Goal: Task Accomplishment & Management: Manage account settings

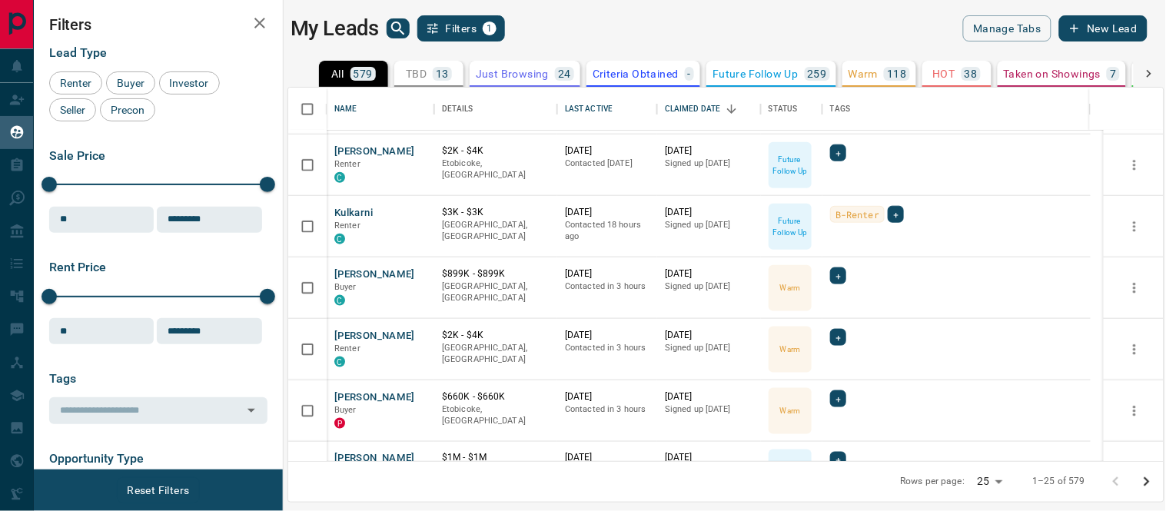
scroll to position [512, 0]
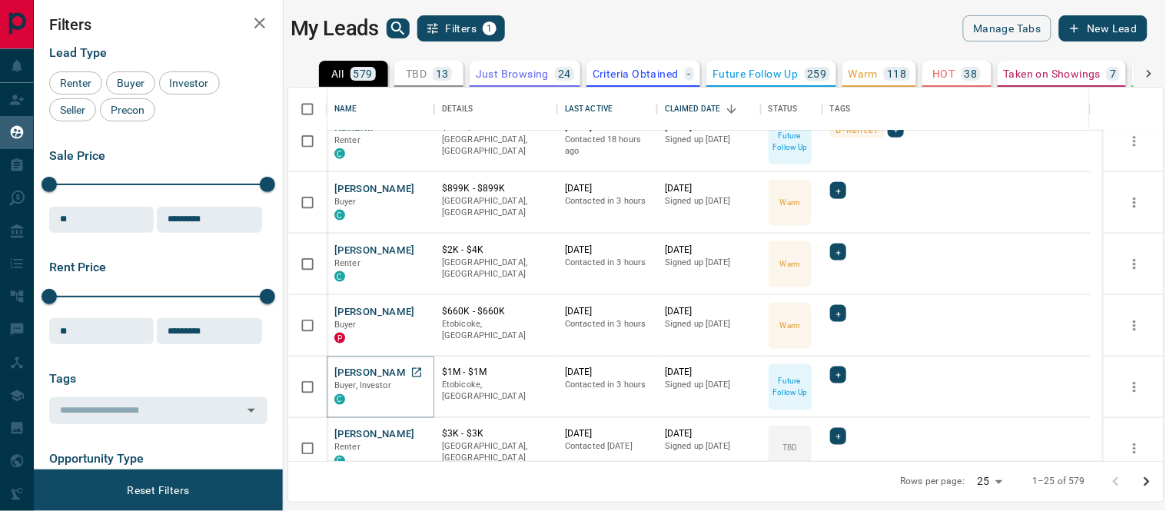
click at [378, 368] on button "[PERSON_NAME]" at bounding box center [374, 374] width 81 height 15
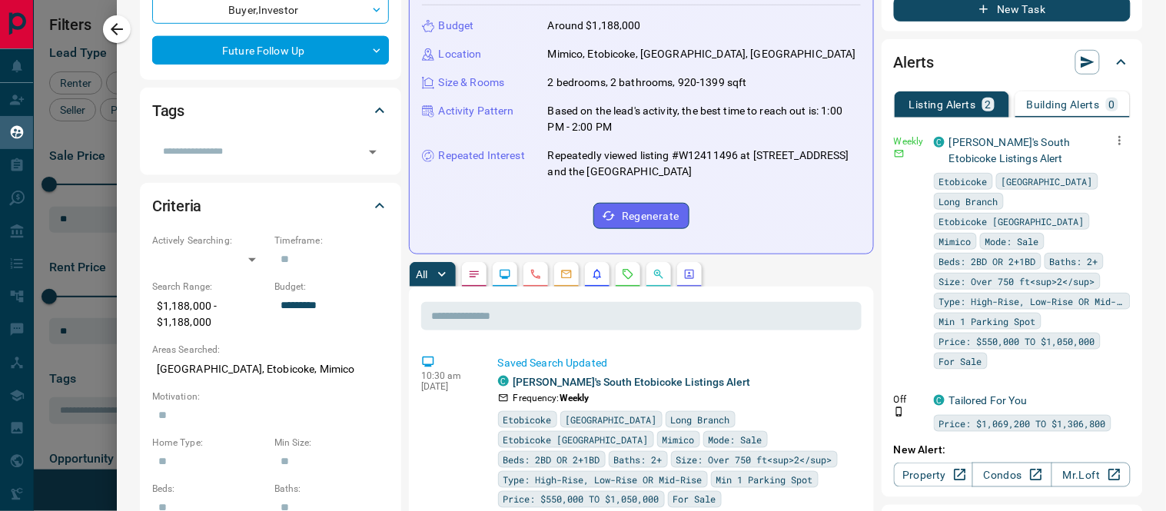
scroll to position [0, 0]
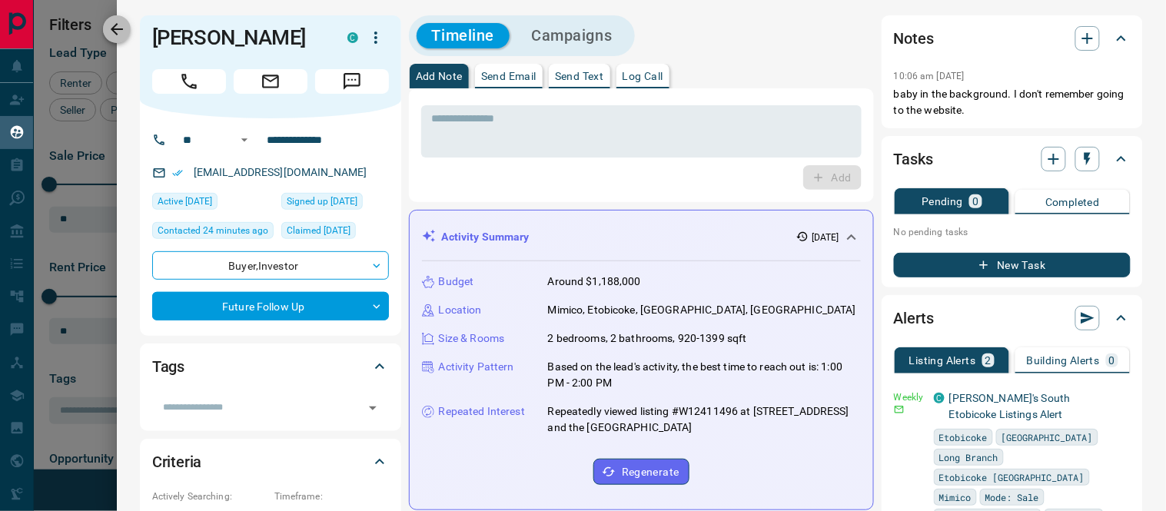
click at [114, 25] on icon "button" at bounding box center [117, 29] width 18 height 18
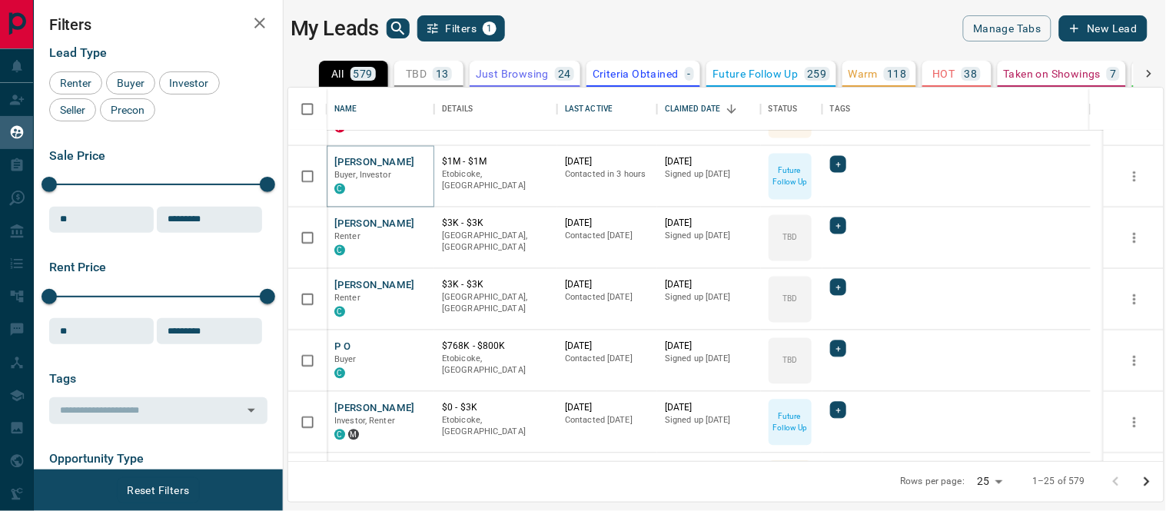
scroll to position [748, 0]
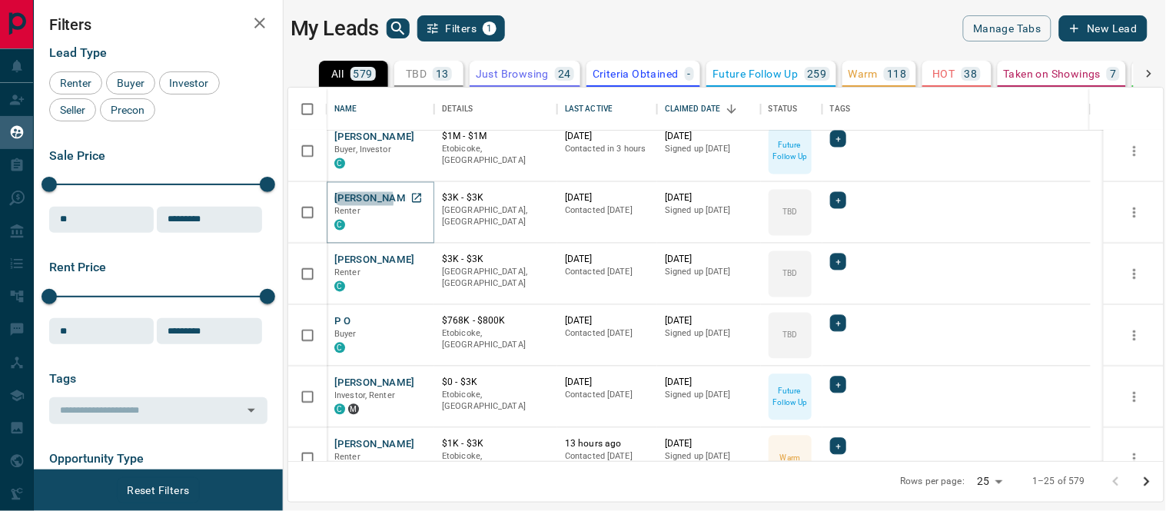
click at [344, 200] on button "[PERSON_NAME]" at bounding box center [374, 199] width 81 height 15
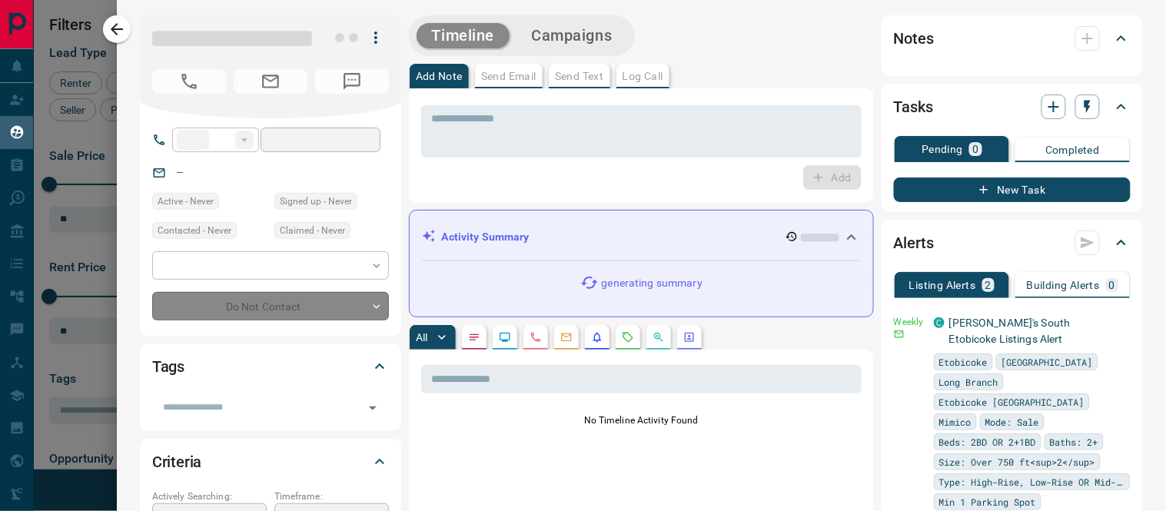
type input "**"
type input "**********"
type input "**"
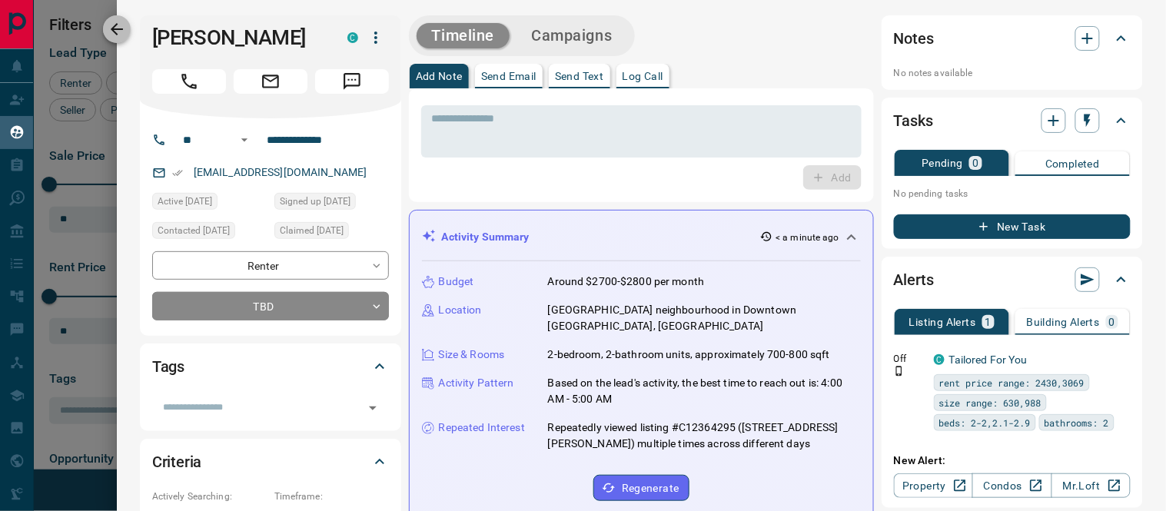
click at [105, 31] on button "button" at bounding box center [117, 29] width 28 height 28
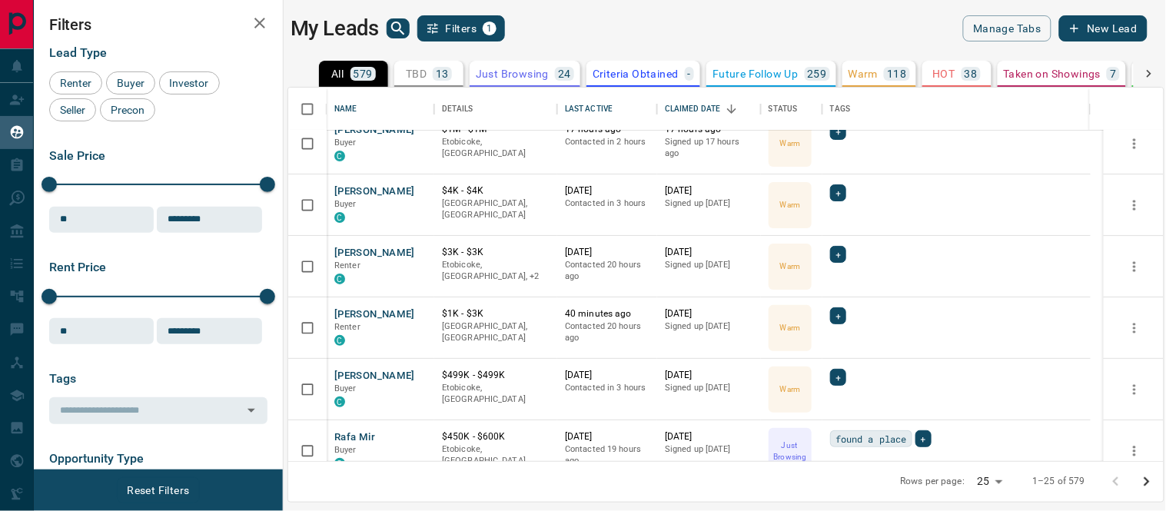
scroll to position [0, 0]
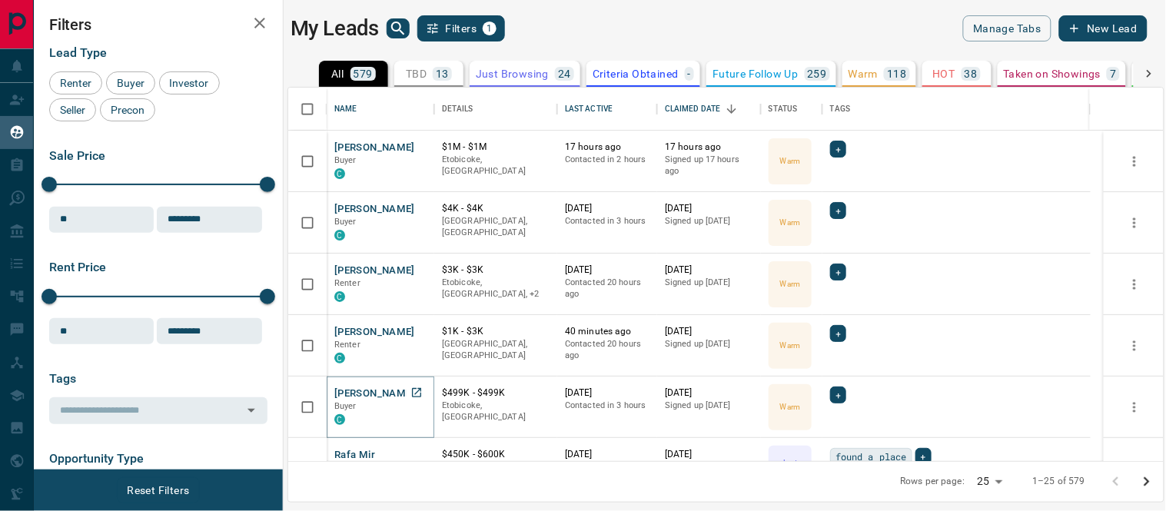
click at [374, 389] on button "[PERSON_NAME]" at bounding box center [374, 394] width 81 height 15
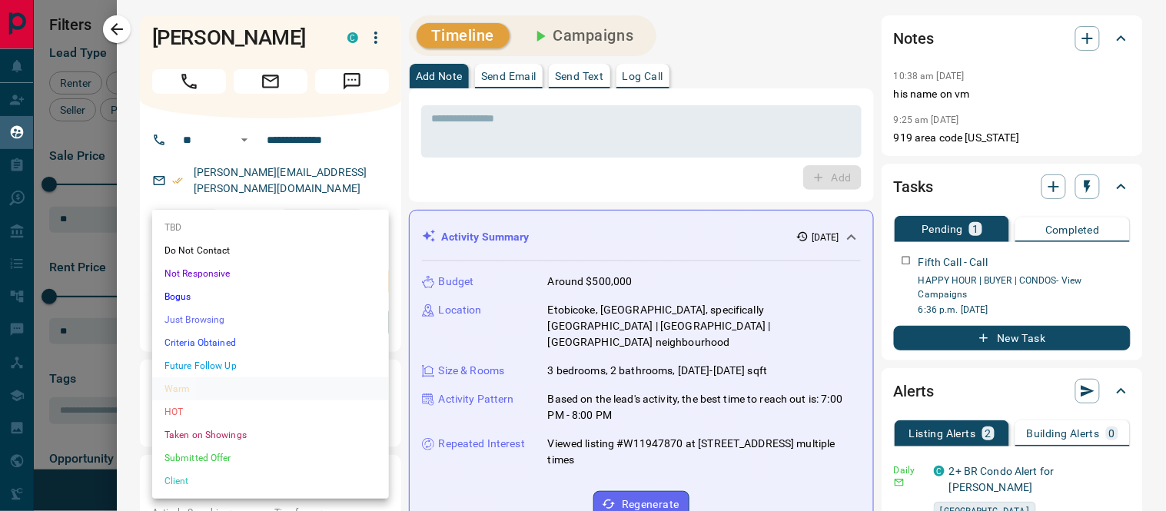
click at [374, 308] on body "Lead Transfers Claim Leads My Leads Tasks Opportunities Deals Campaigns Automat…" at bounding box center [583, 246] width 1166 height 492
click at [197, 364] on li "Future Follow Up" at bounding box center [270, 365] width 237 height 23
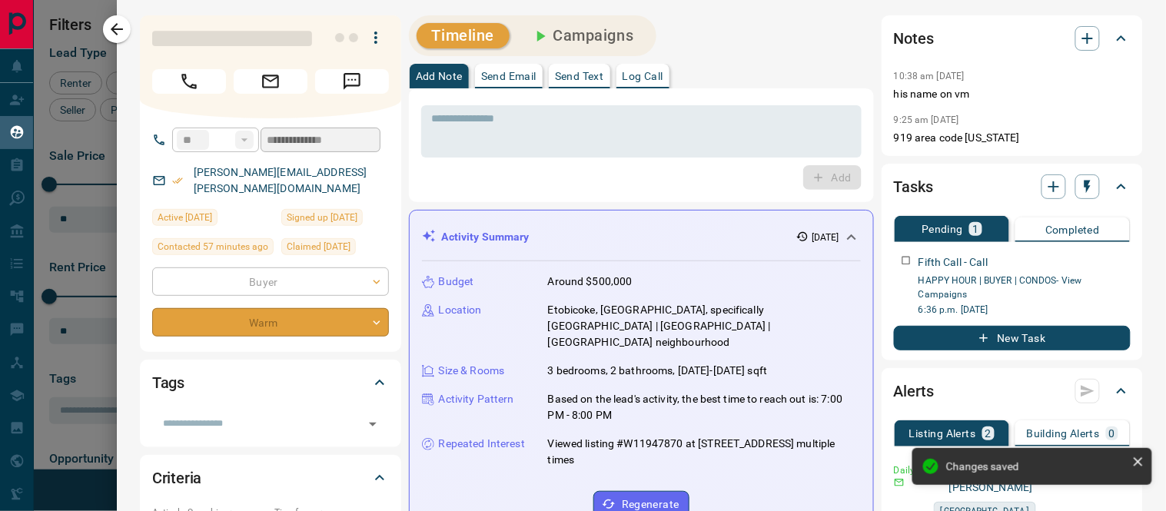
type input "*"
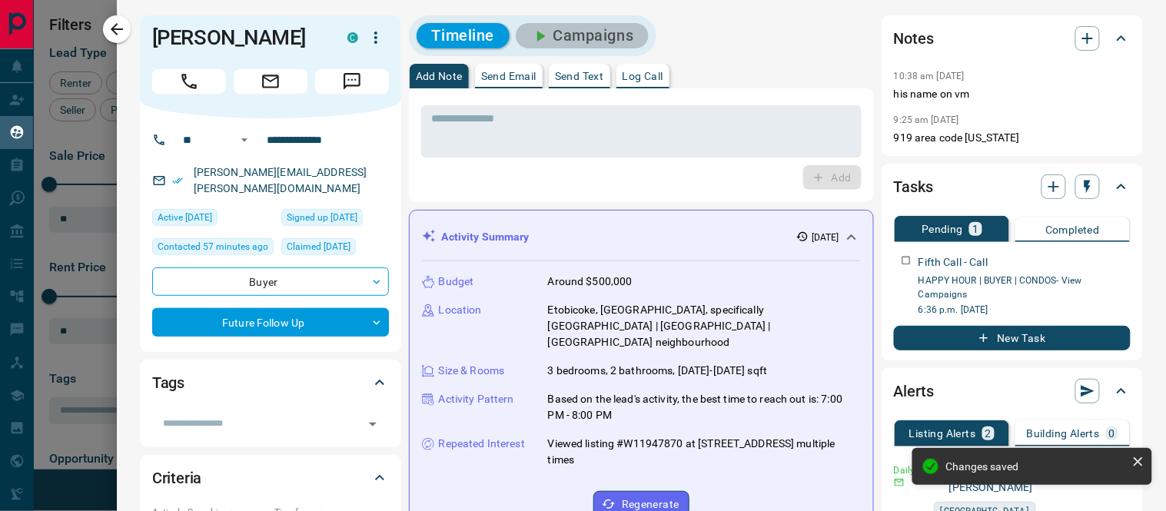
click at [619, 31] on button "Campaigns" at bounding box center [582, 35] width 133 height 25
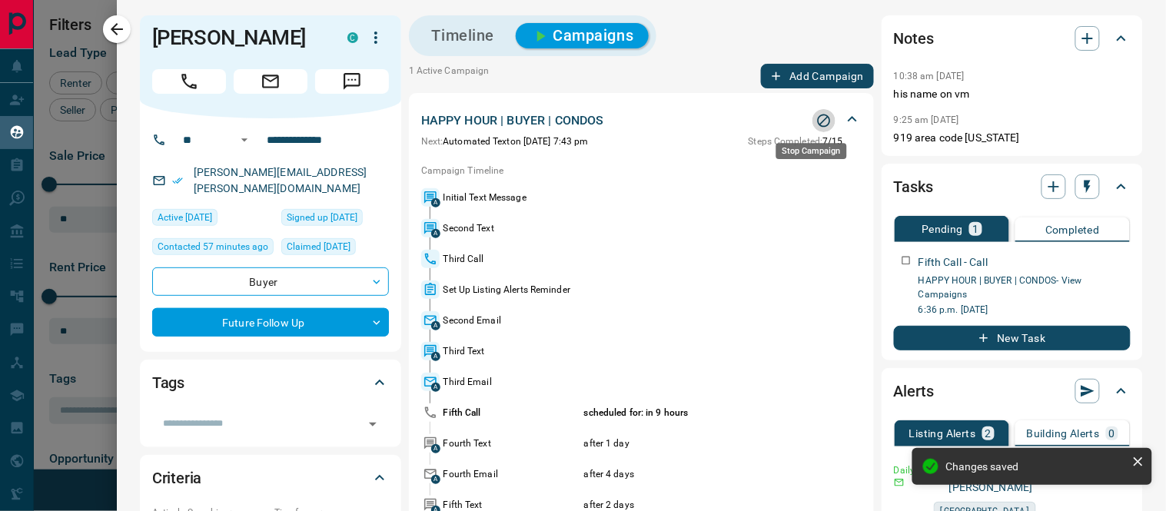
click at [817, 117] on icon "Stop Campaign" at bounding box center [824, 120] width 15 height 15
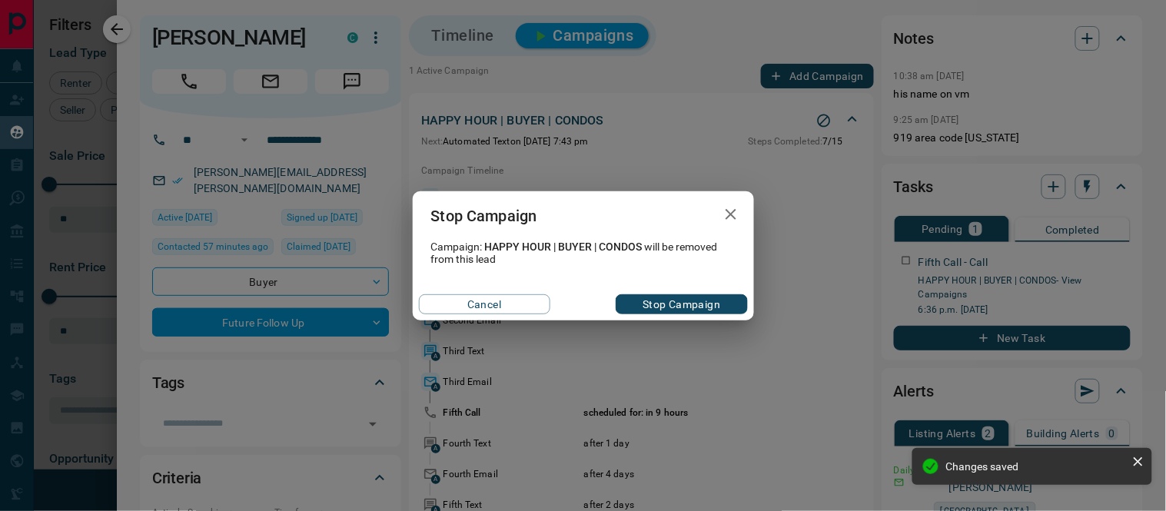
click at [638, 301] on button "Stop Campaign" at bounding box center [681, 304] width 131 height 20
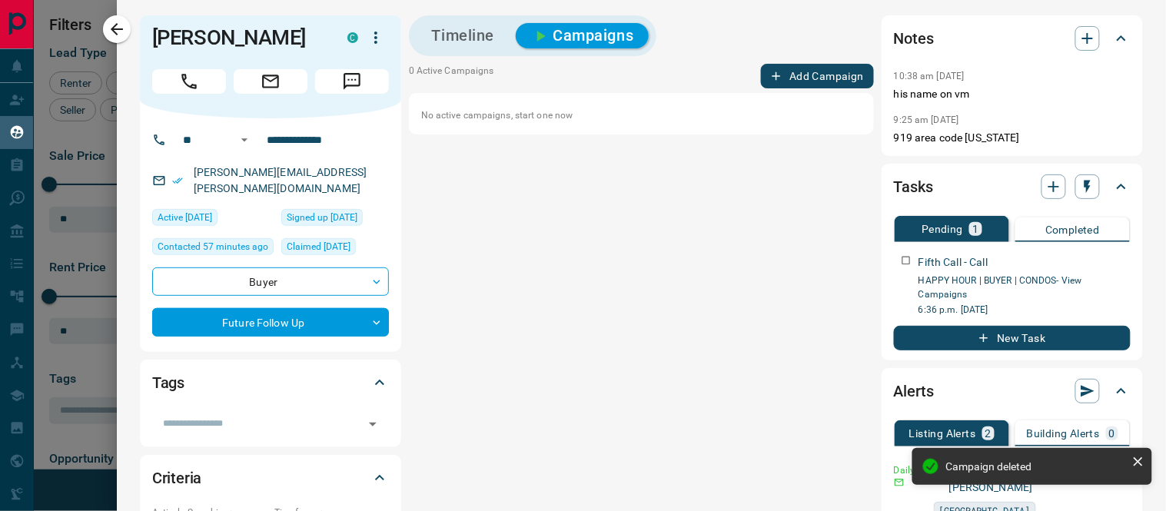
scroll to position [256, 0]
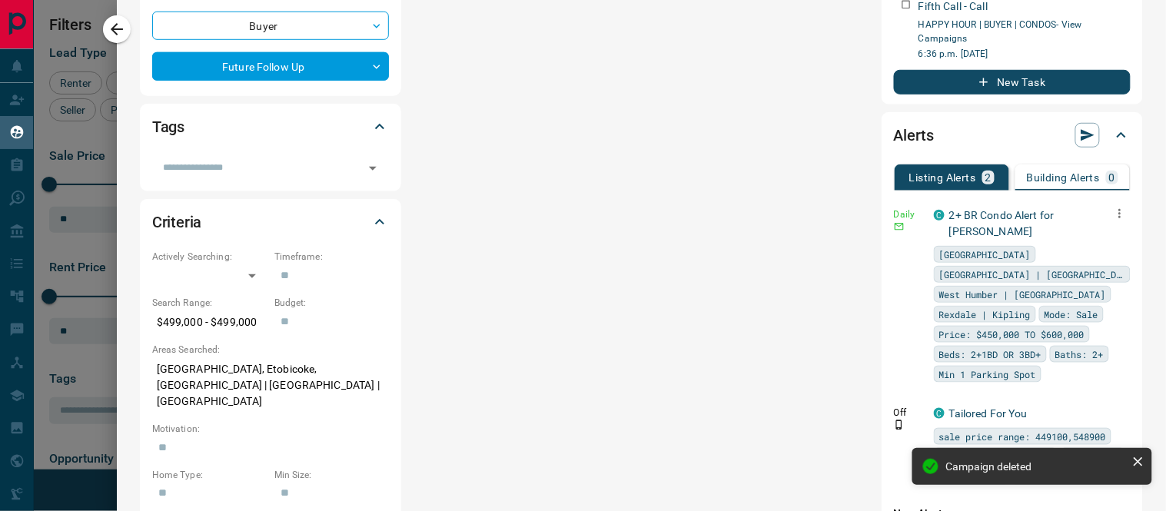
click at [1113, 209] on icon "button" at bounding box center [1120, 214] width 14 height 14
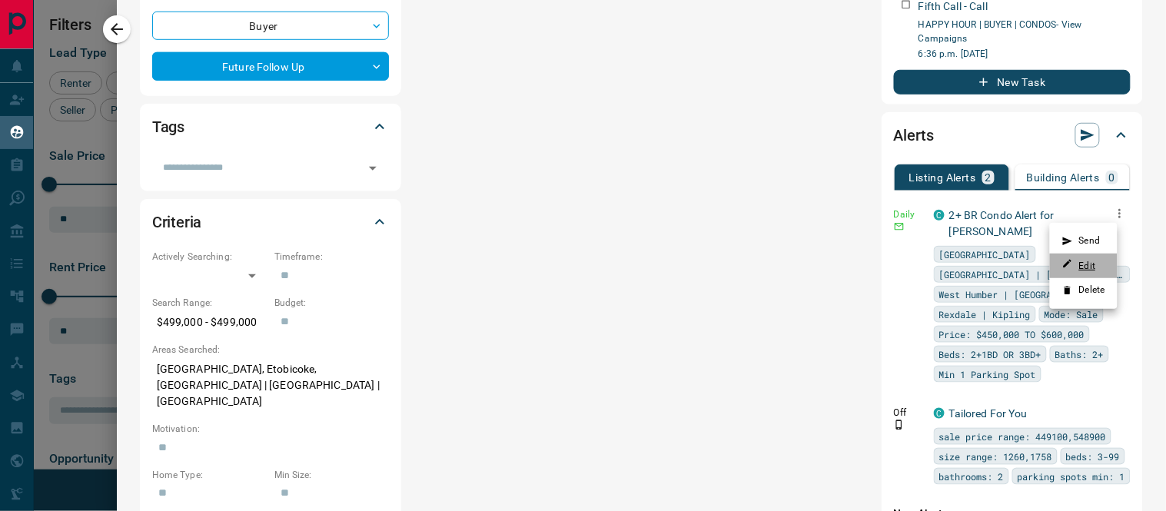
click at [1089, 265] on link "Edit" at bounding box center [1080, 265] width 34 height 15
click at [1084, 285] on li "Delete" at bounding box center [1084, 290] width 68 height 25
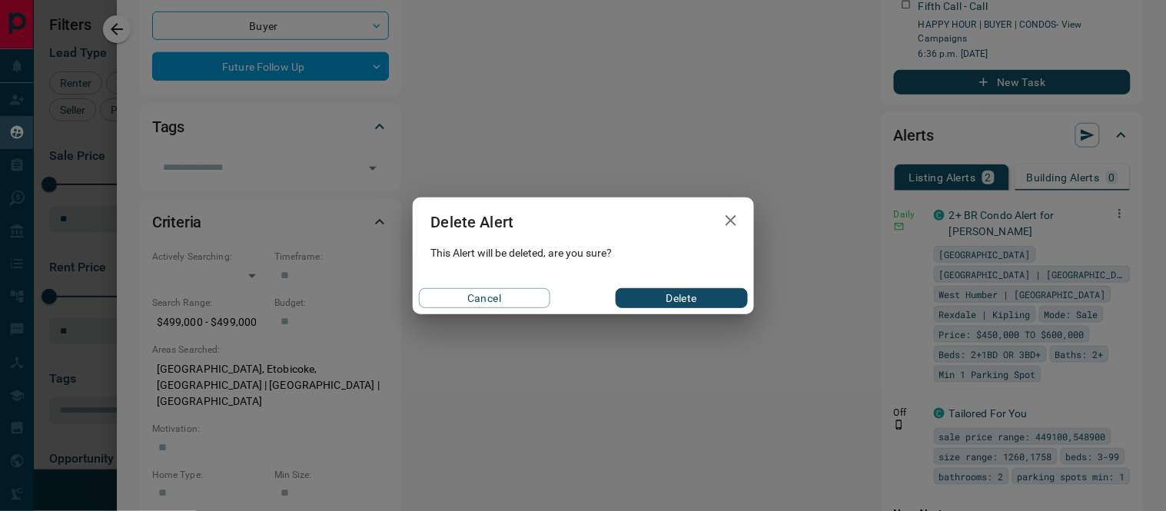
click at [706, 295] on button "Delete" at bounding box center [681, 298] width 131 height 20
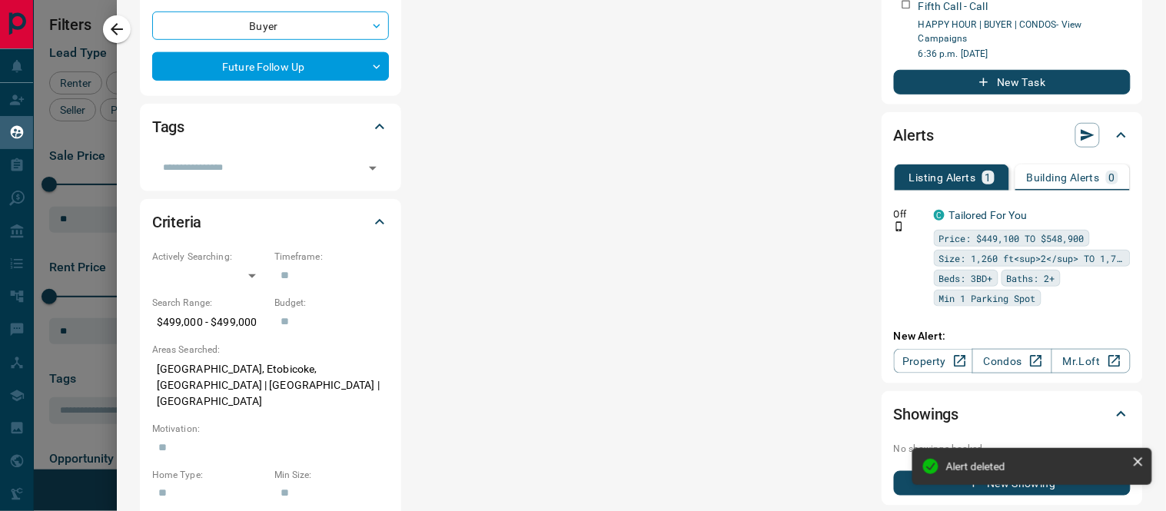
scroll to position [0, 0]
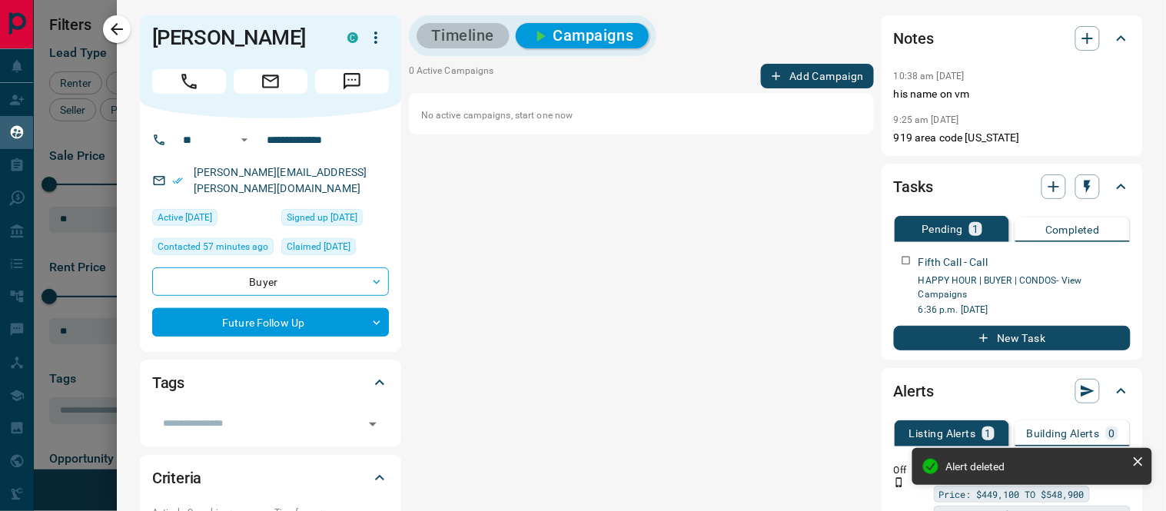
click at [467, 31] on button "Timeline" at bounding box center [464, 35] width 94 height 25
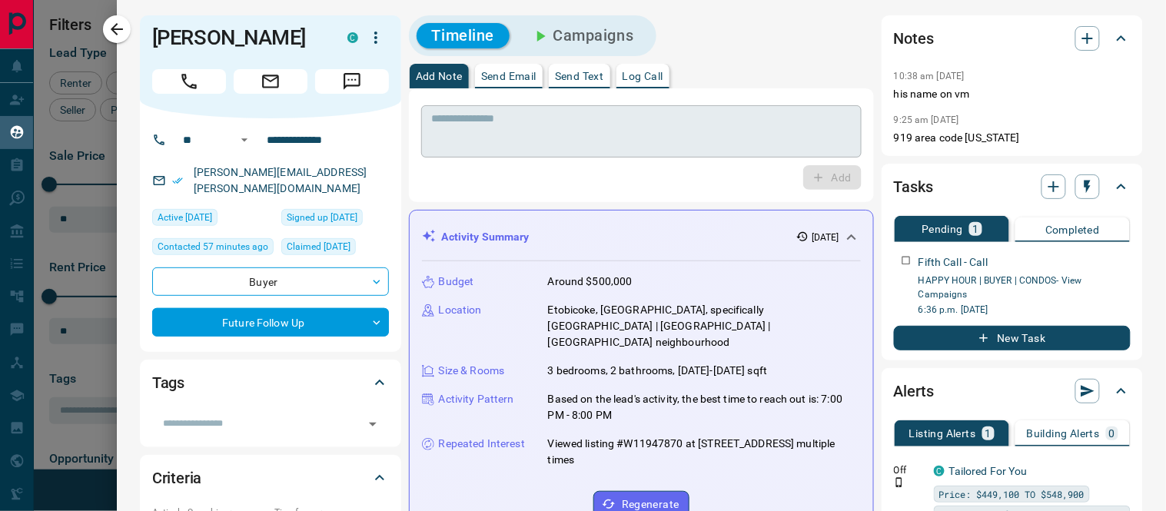
click at [514, 114] on textarea at bounding box center [641, 131] width 419 height 39
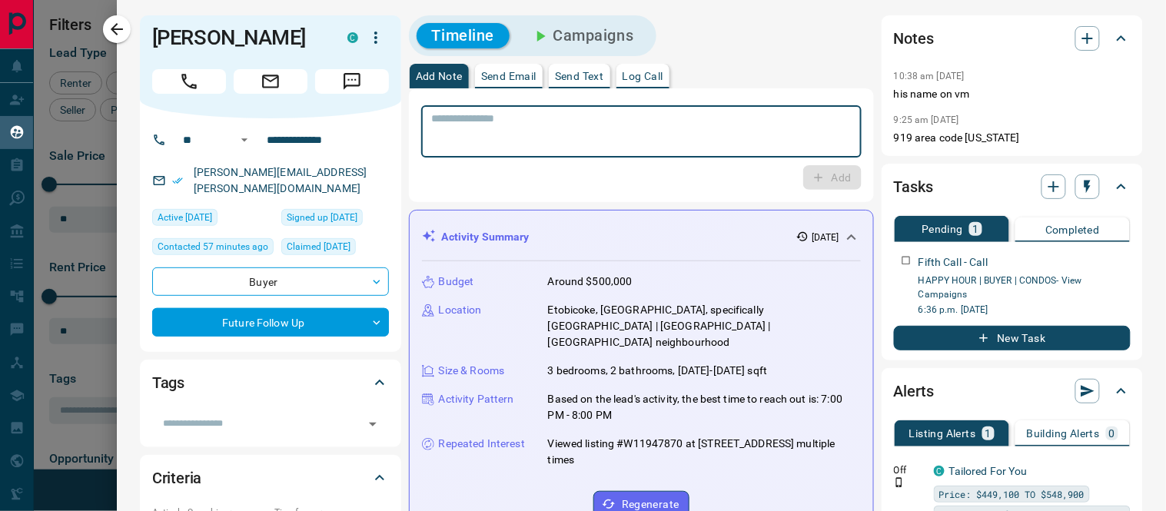
paste textarea "**********"
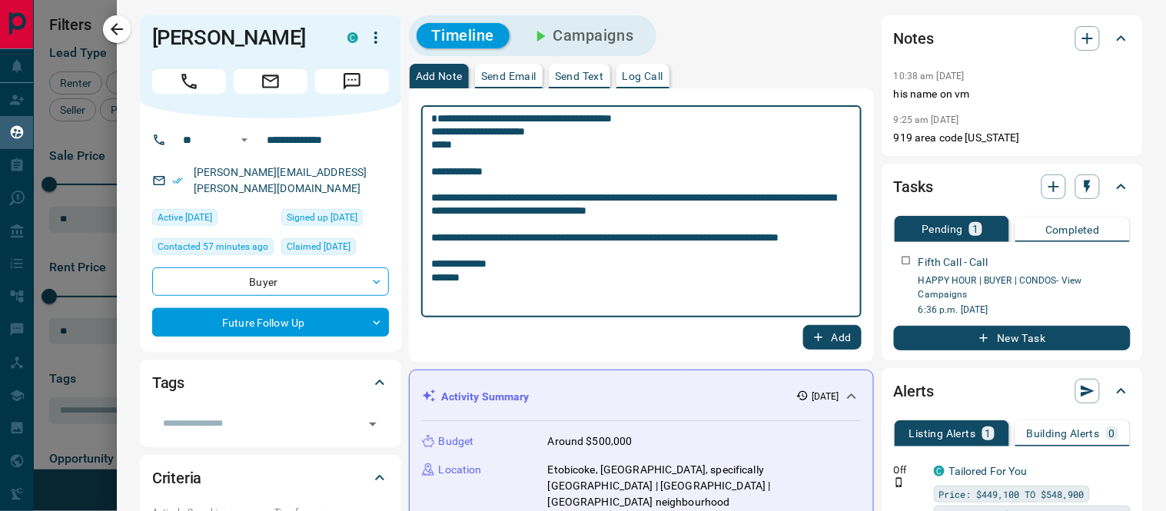
type textarea "**********"
click at [823, 336] on button "Add" at bounding box center [832, 337] width 58 height 25
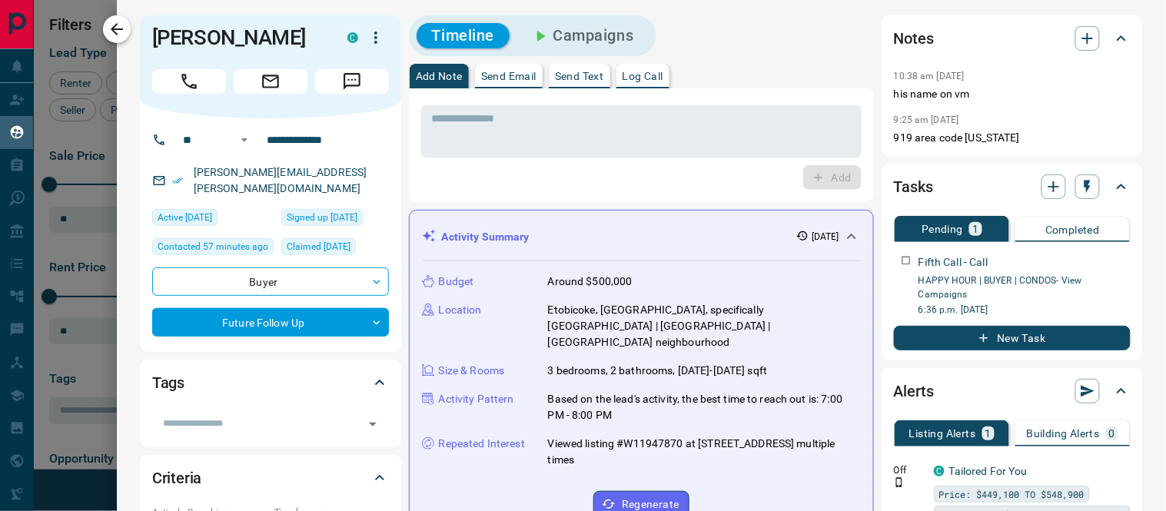
click at [118, 33] on icon "button" at bounding box center [117, 29] width 18 height 18
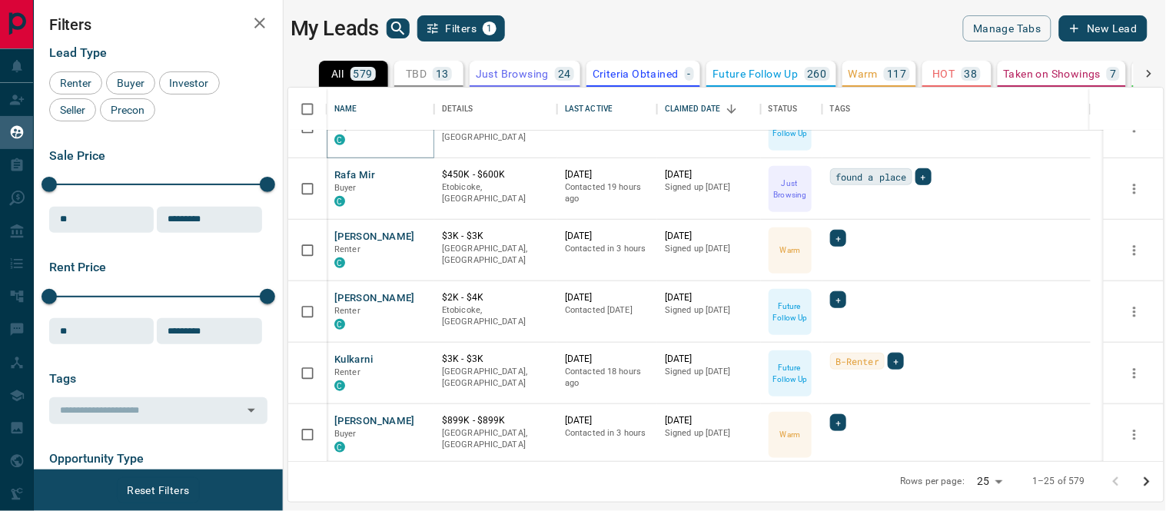
scroll to position [284, 0]
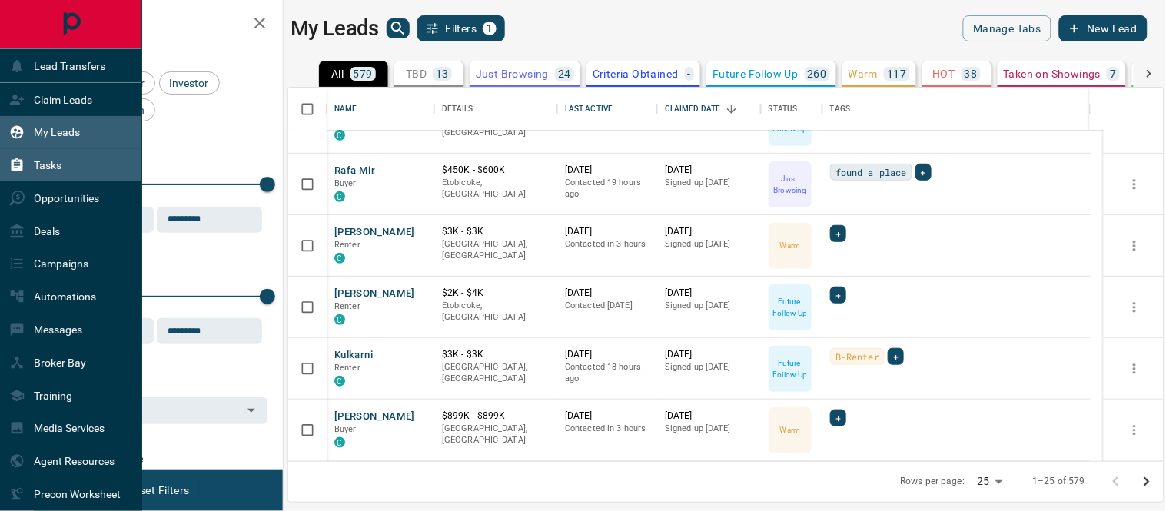
click at [35, 164] on p "Tasks" at bounding box center [48, 165] width 28 height 12
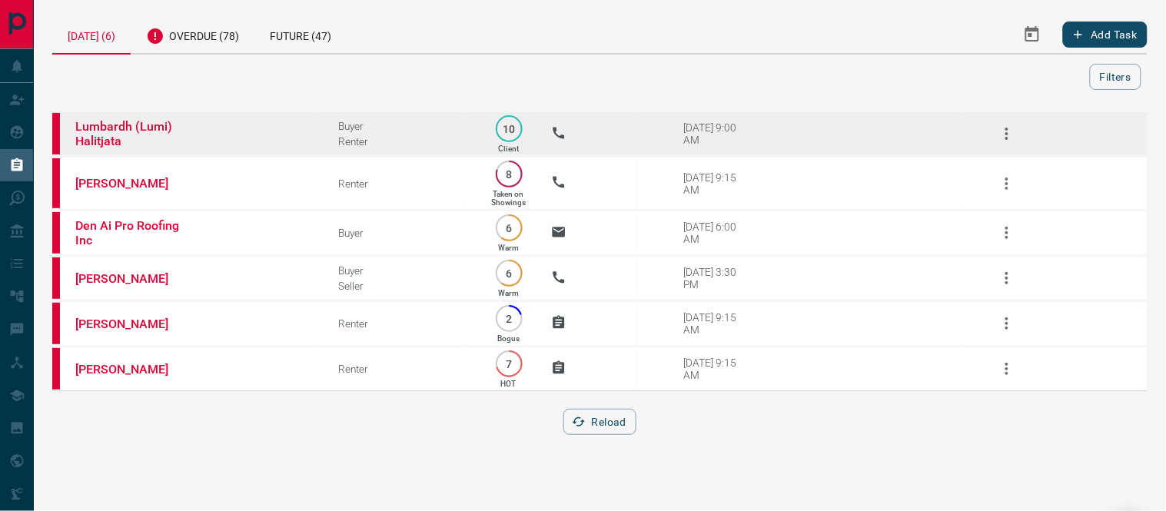
click at [142, 116] on td "Lumbardh (Lumi) Halitjata" at bounding box center [183, 133] width 263 height 45
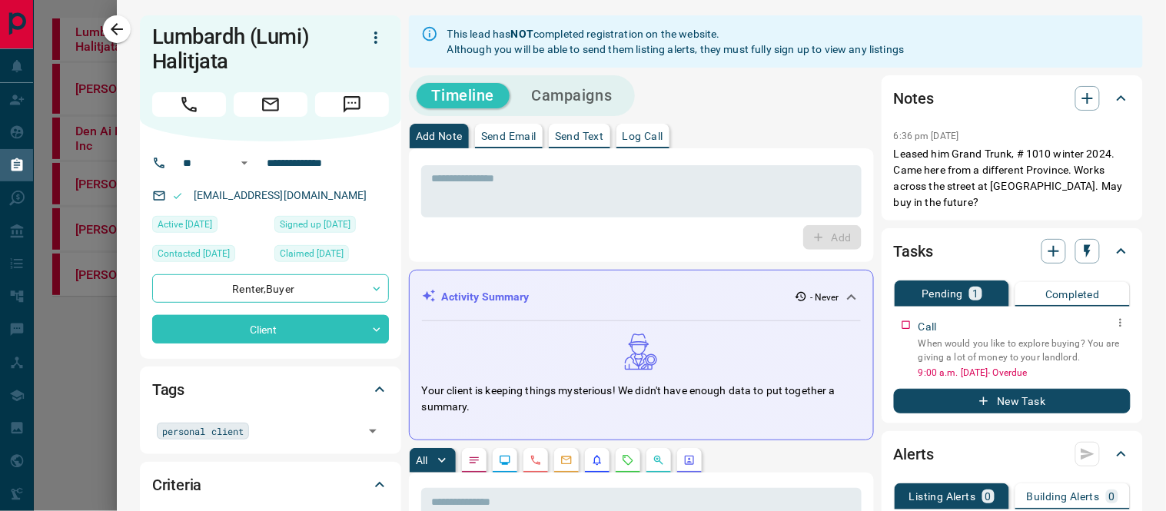
click at [1115, 321] on icon "button" at bounding box center [1121, 323] width 12 height 12
click at [1093, 348] on li "Edit" at bounding box center [1084, 351] width 68 height 23
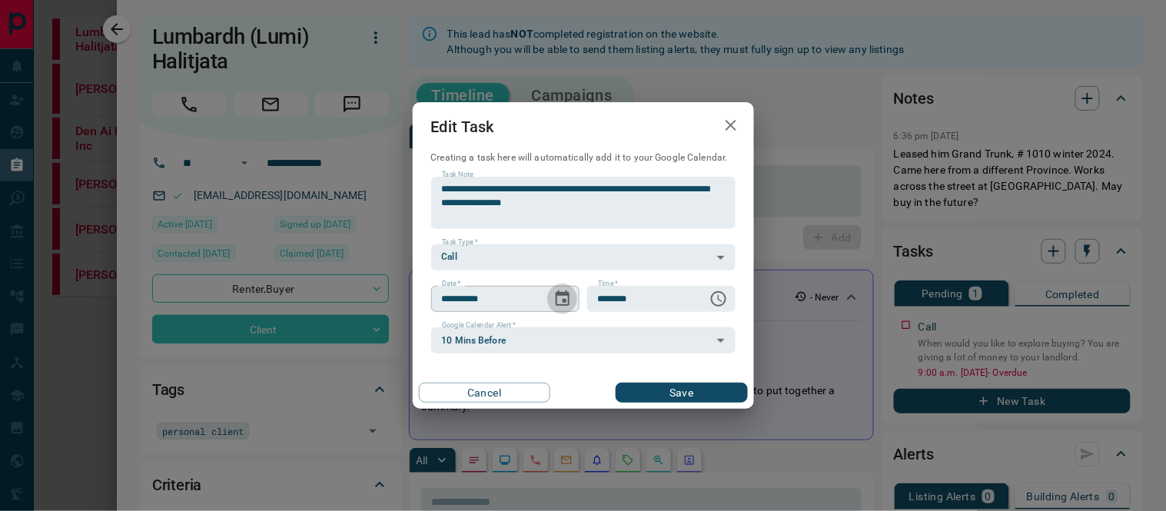
click at [562, 304] on icon "Choose date, selected date is Oct 15, 2025" at bounding box center [563, 299] width 18 height 18
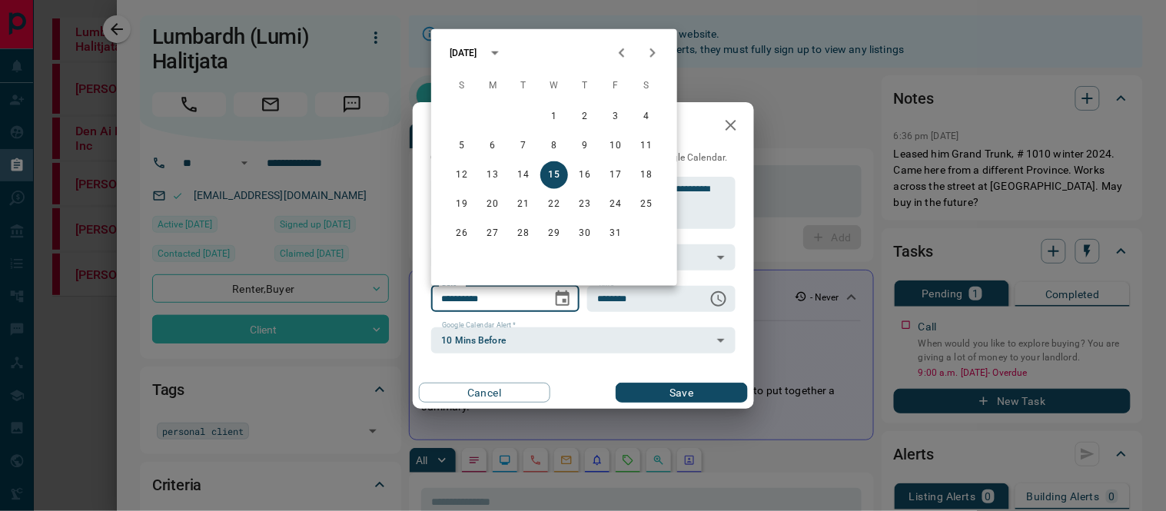
click at [649, 50] on icon "Next month" at bounding box center [653, 53] width 18 height 18
click at [551, 201] on button "19" at bounding box center [555, 205] width 28 height 28
type input "**********"
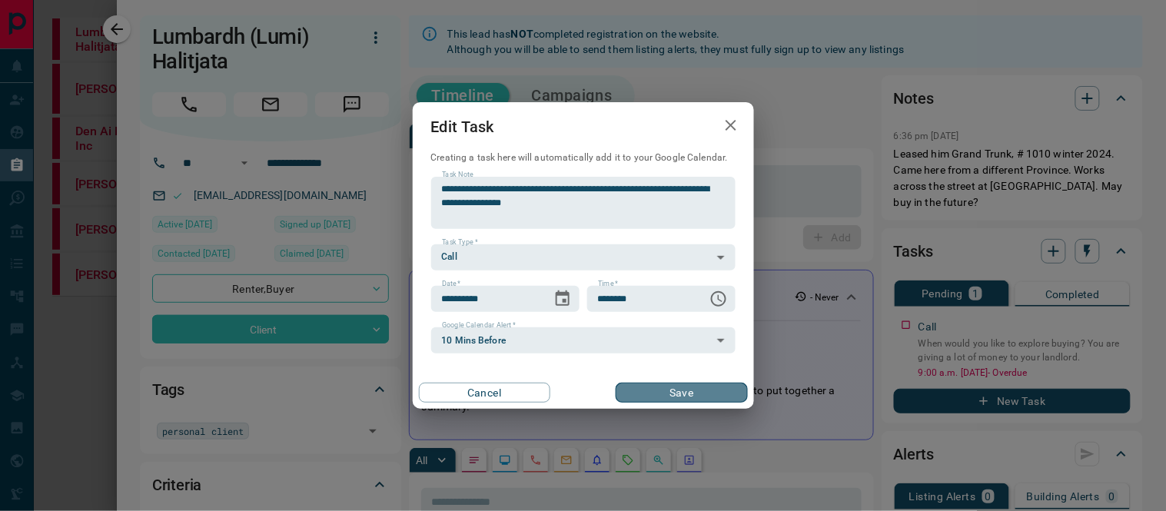
click at [678, 391] on button "Save" at bounding box center [681, 393] width 131 height 20
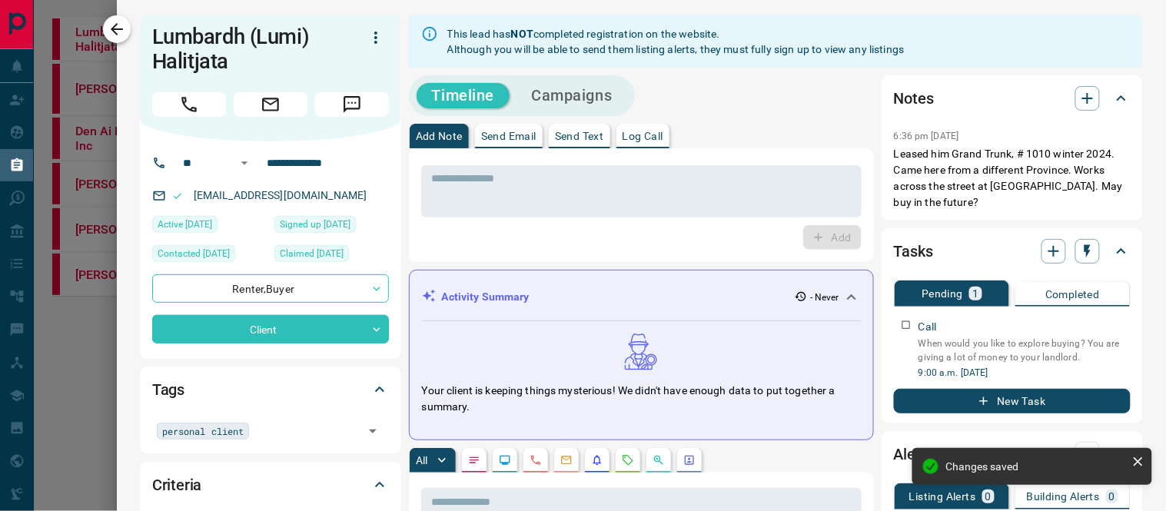
click at [118, 23] on icon "button" at bounding box center [117, 29] width 18 height 18
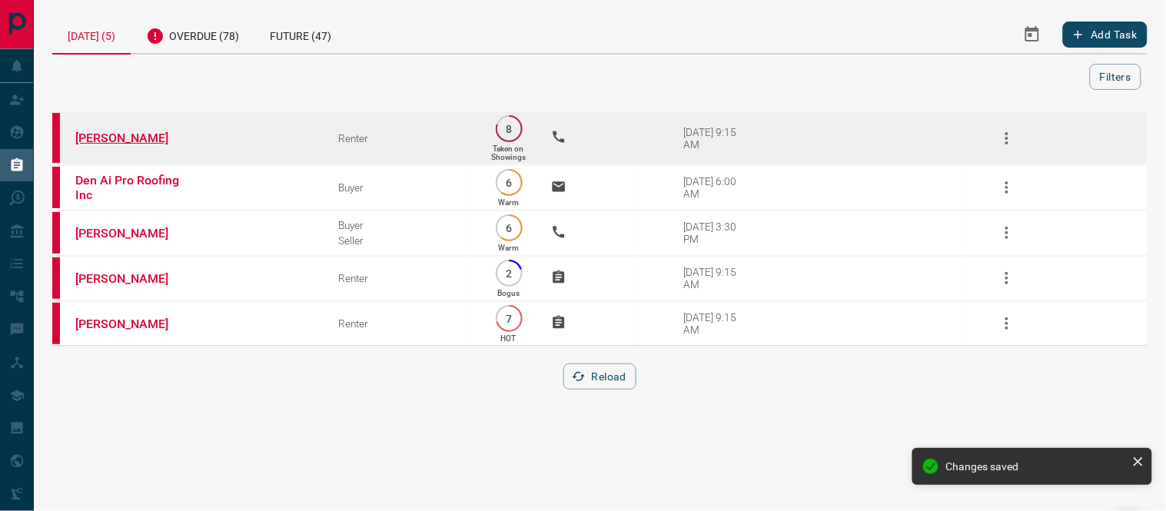
click at [124, 141] on link "[PERSON_NAME]" at bounding box center [132, 138] width 115 height 15
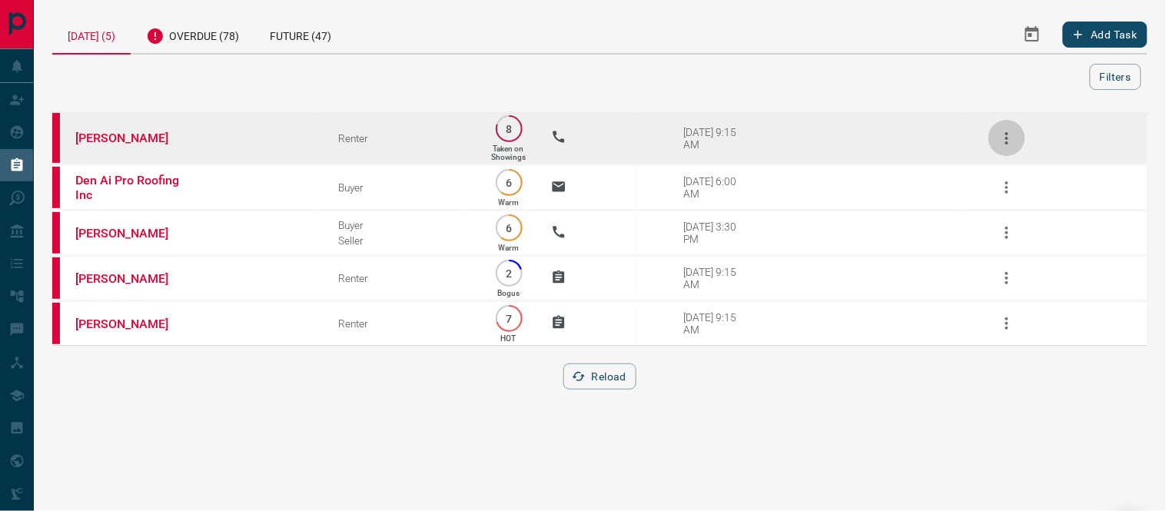
click at [1013, 132] on icon "button" at bounding box center [1007, 138] width 18 height 18
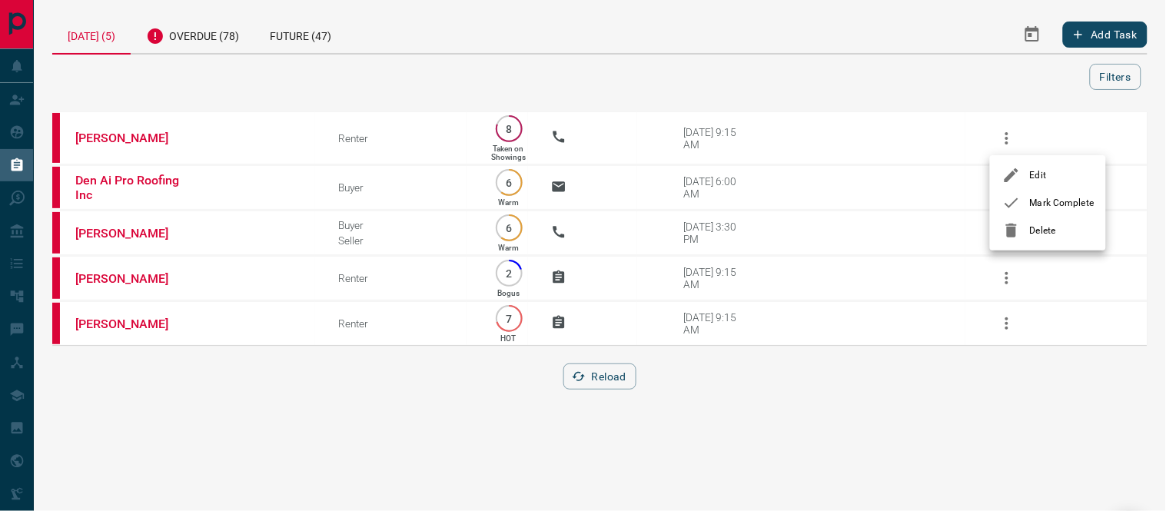
click at [1016, 201] on icon at bounding box center [1012, 203] width 14 height 10
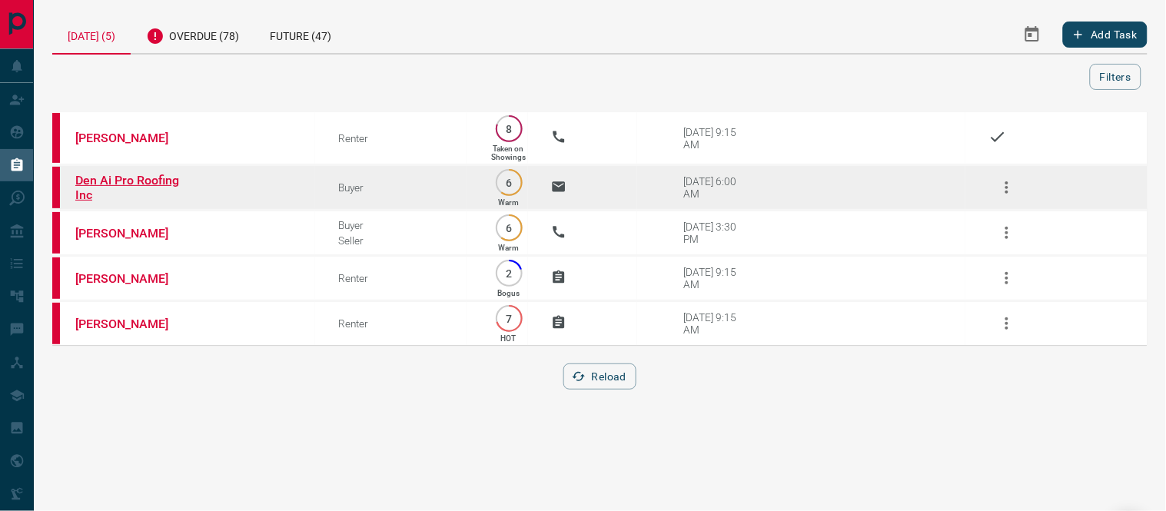
click at [142, 178] on link "Den Ai Pro Roofing Inc" at bounding box center [132, 187] width 115 height 29
click at [997, 181] on button "button" at bounding box center [1007, 187] width 37 height 37
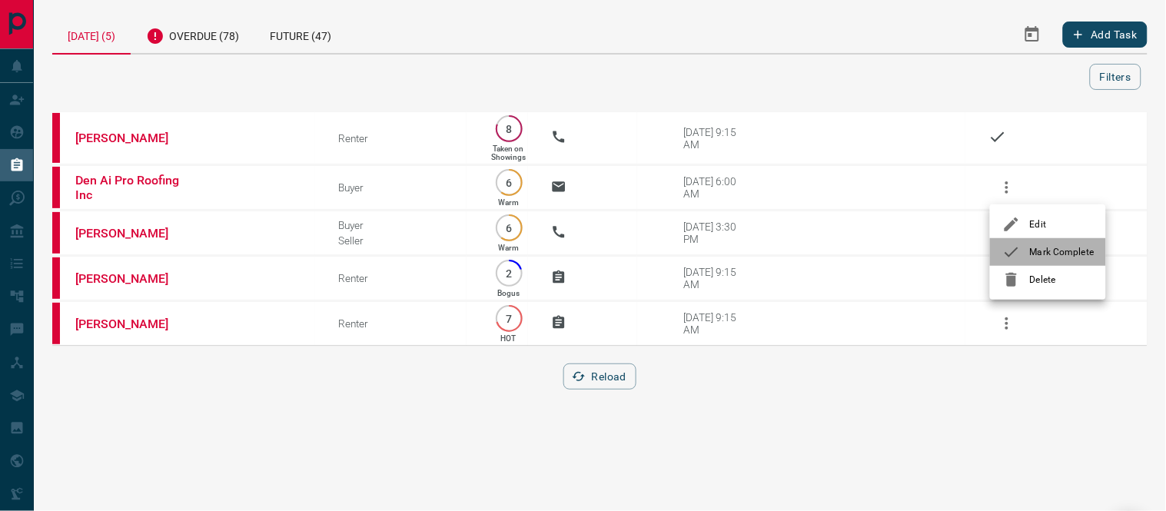
click at [1016, 258] on icon at bounding box center [1012, 252] width 18 height 18
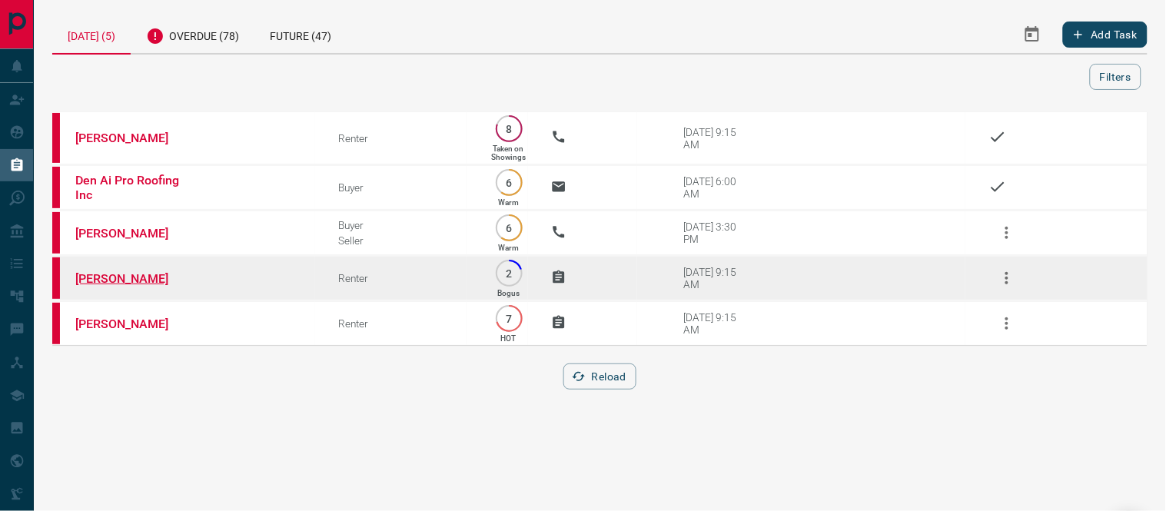
click at [128, 282] on link "[PERSON_NAME]" at bounding box center [132, 278] width 115 height 15
click at [1007, 274] on icon "button" at bounding box center [1007, 278] width 18 height 18
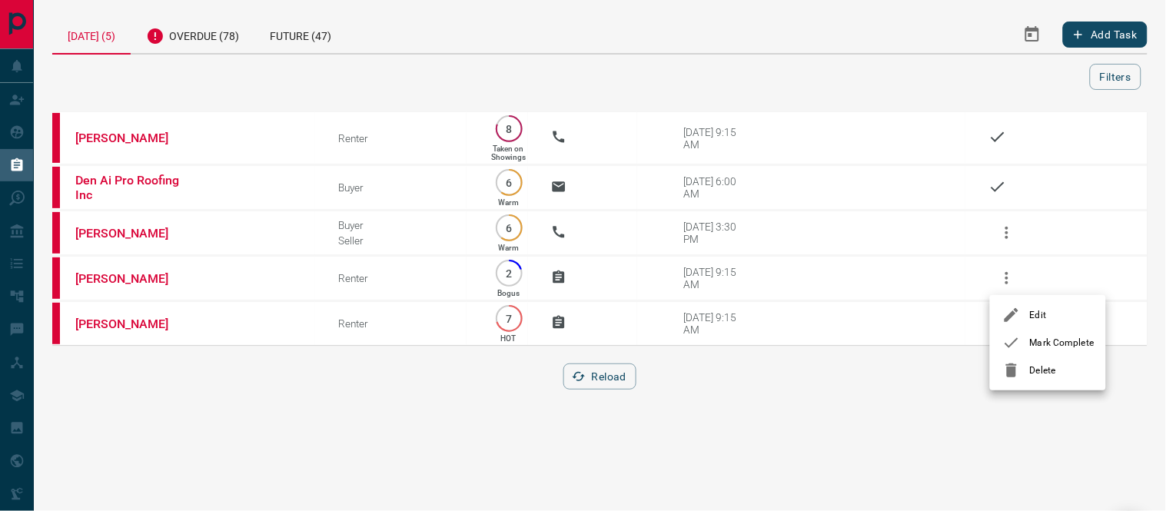
click at [1000, 341] on li "Mark Complete" at bounding box center [1048, 343] width 116 height 28
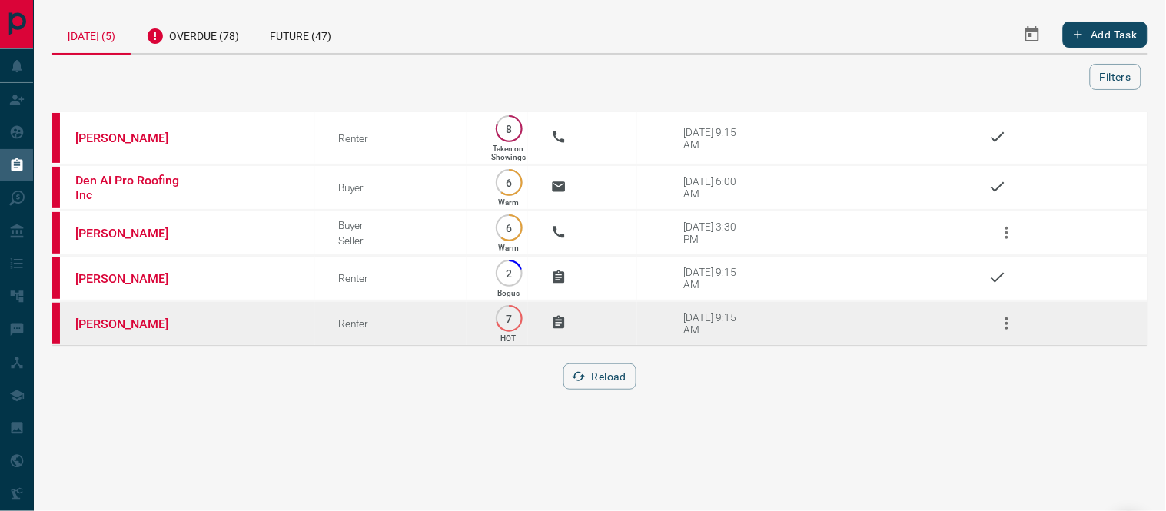
click at [78, 331] on td "[PERSON_NAME]" at bounding box center [183, 323] width 263 height 45
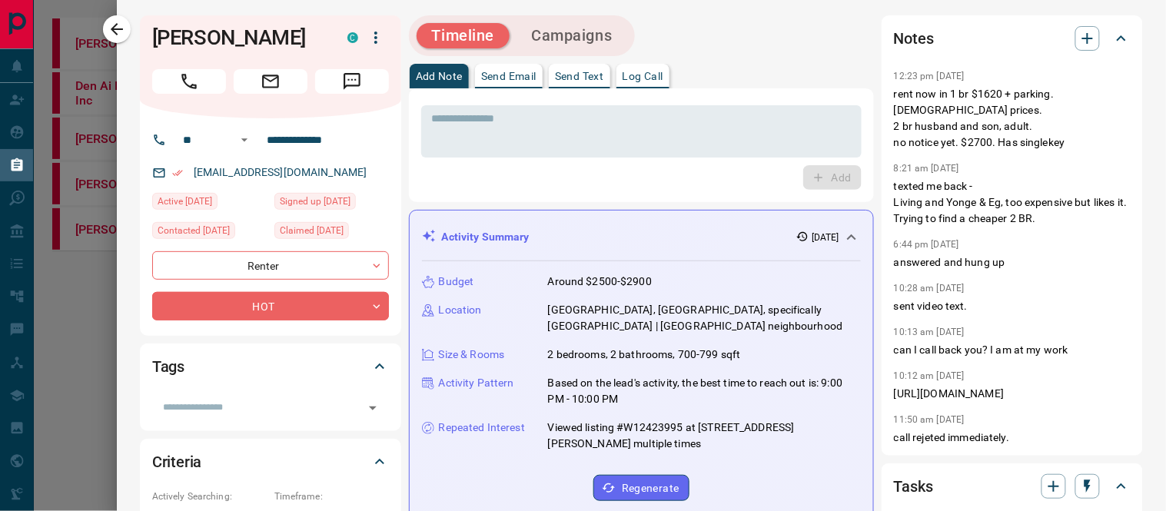
click at [627, 75] on p "Log Call" at bounding box center [643, 76] width 41 height 11
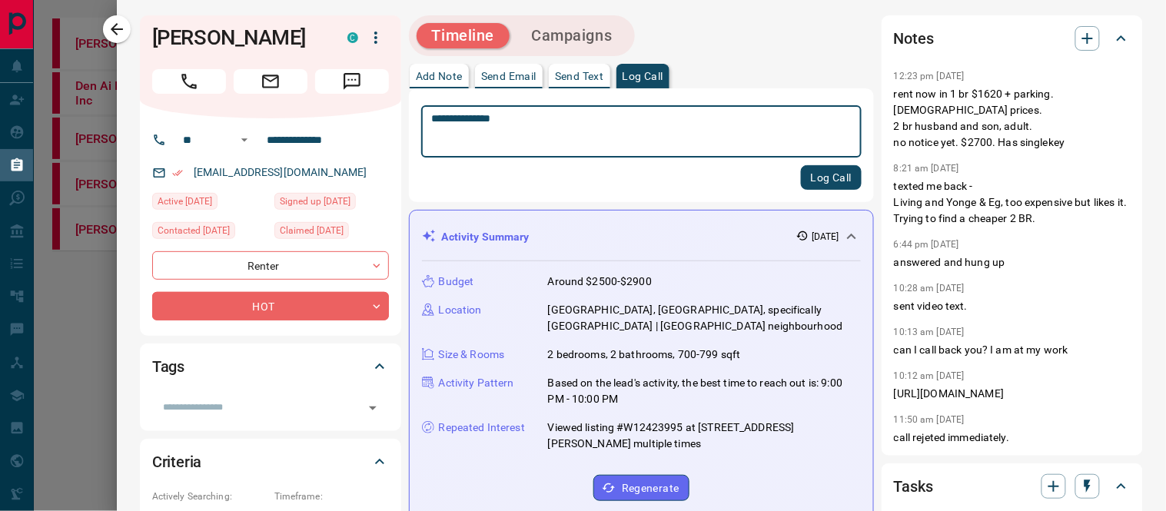
type textarea "**********"
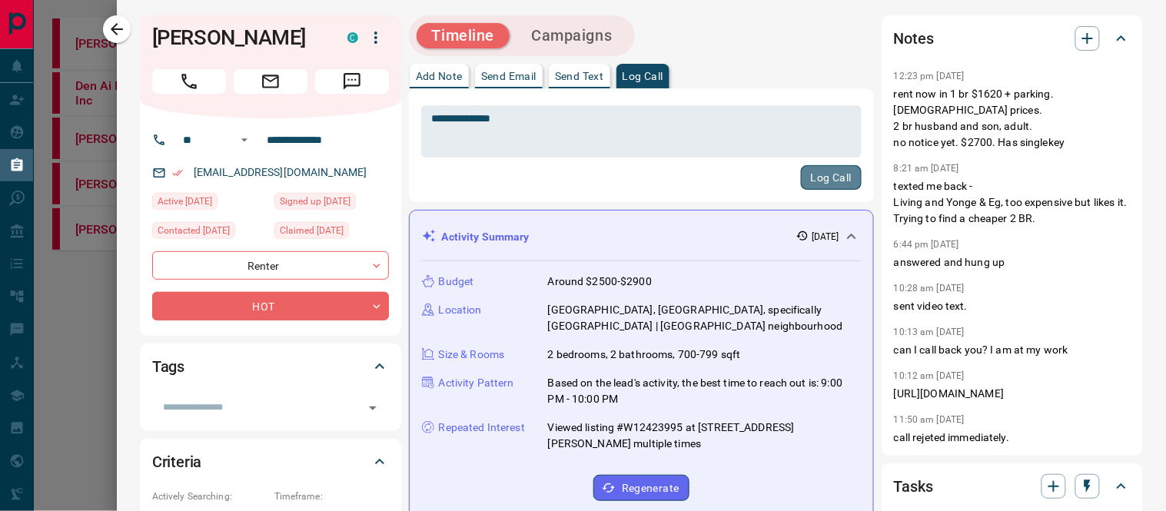
click at [820, 169] on button "Log Call" at bounding box center [831, 177] width 61 height 25
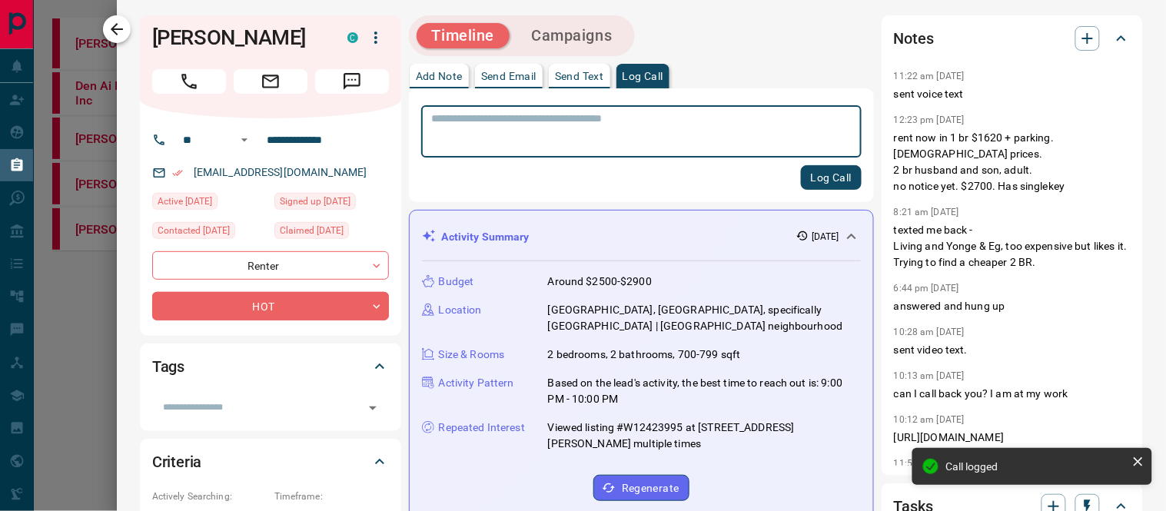
click at [120, 29] on icon "button" at bounding box center [117, 29] width 12 height 12
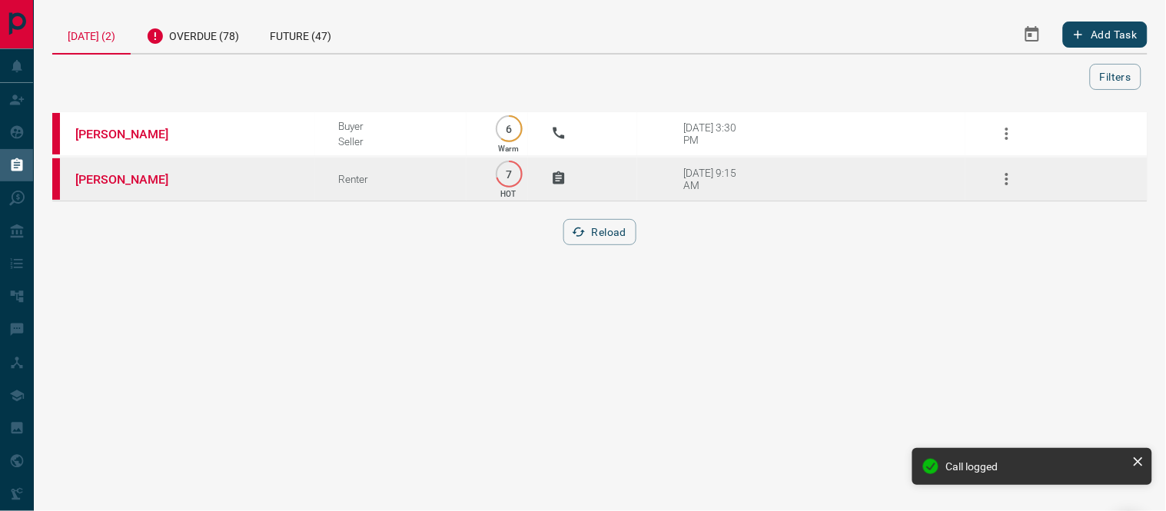
click at [1008, 170] on icon "button" at bounding box center [1007, 179] width 18 height 18
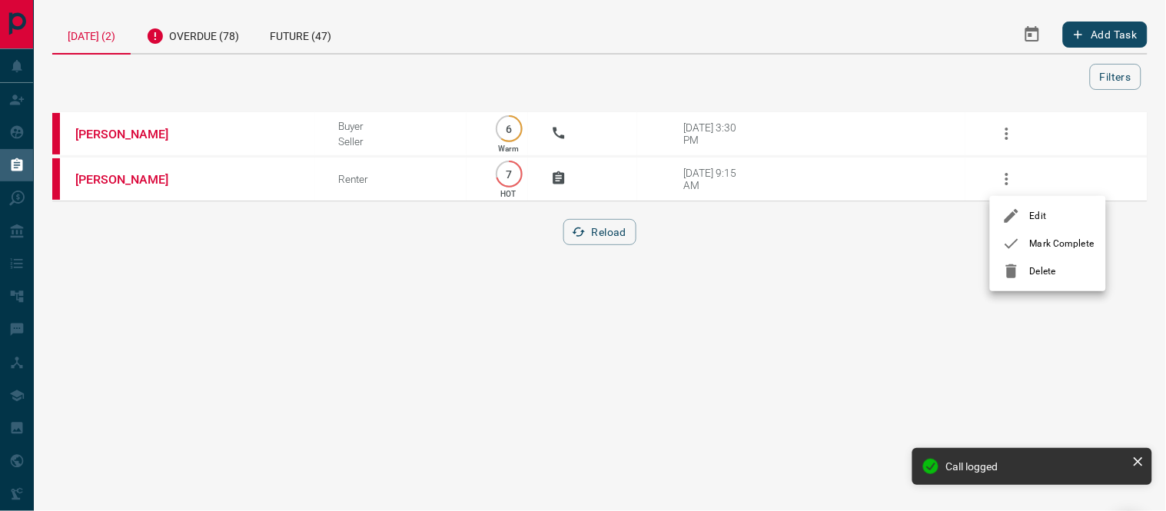
click at [1006, 241] on icon at bounding box center [1012, 244] width 18 height 18
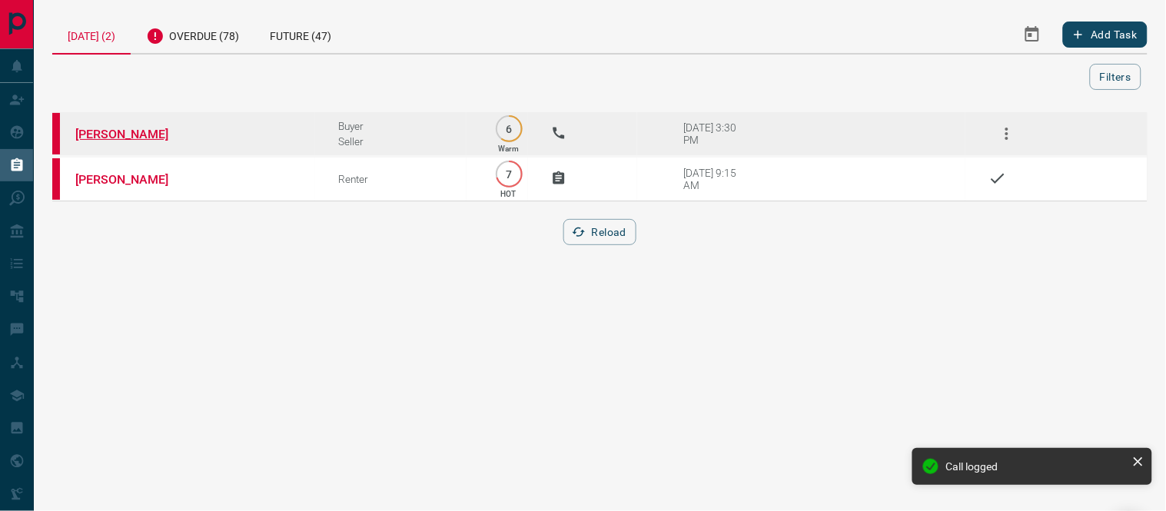
click at [140, 133] on link "[PERSON_NAME]" at bounding box center [132, 134] width 115 height 15
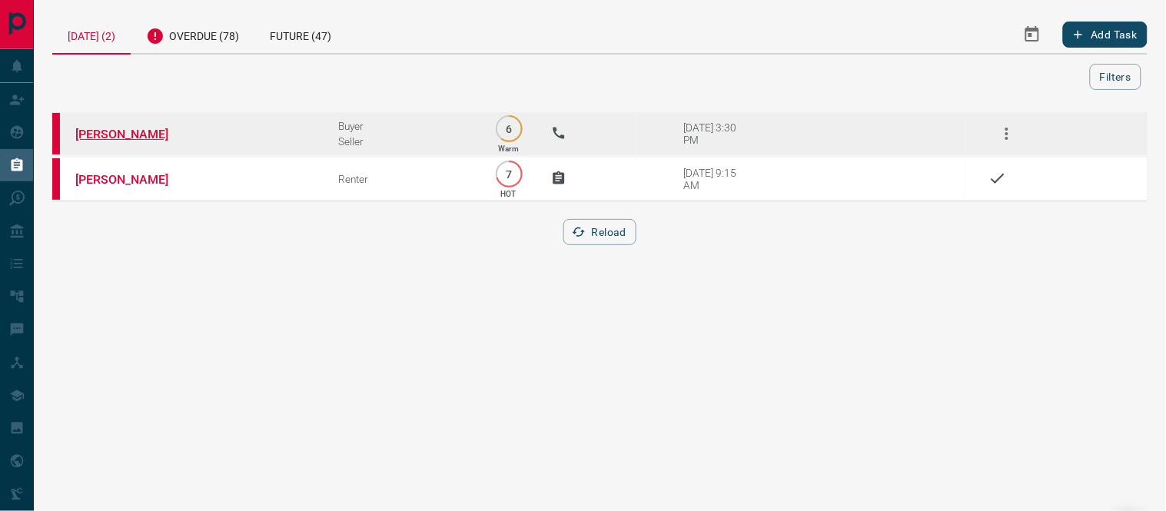
click at [102, 134] on link "[PERSON_NAME]" at bounding box center [132, 134] width 115 height 15
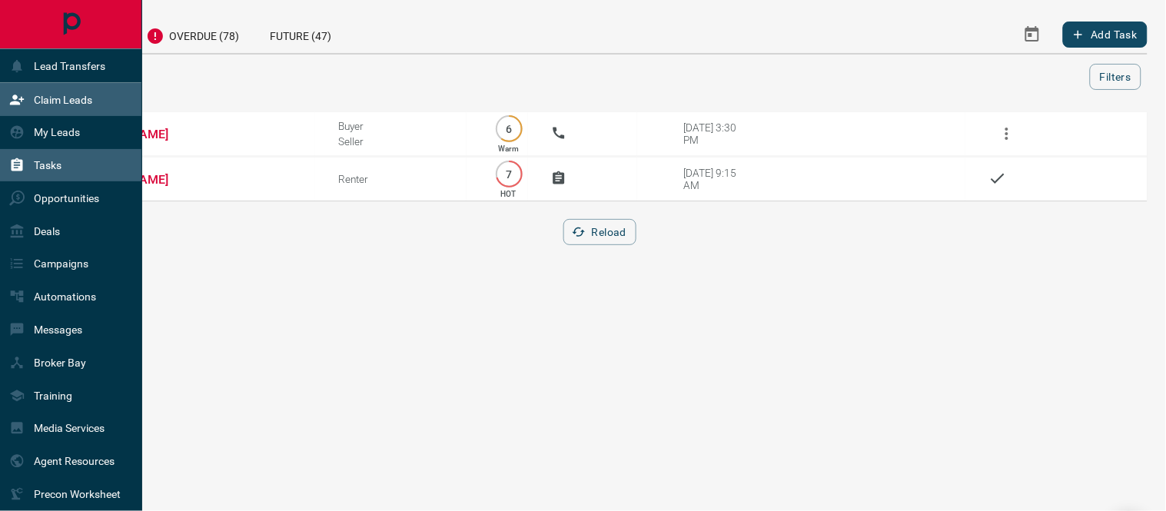
click at [35, 101] on p "Claim Leads" at bounding box center [63, 100] width 58 height 12
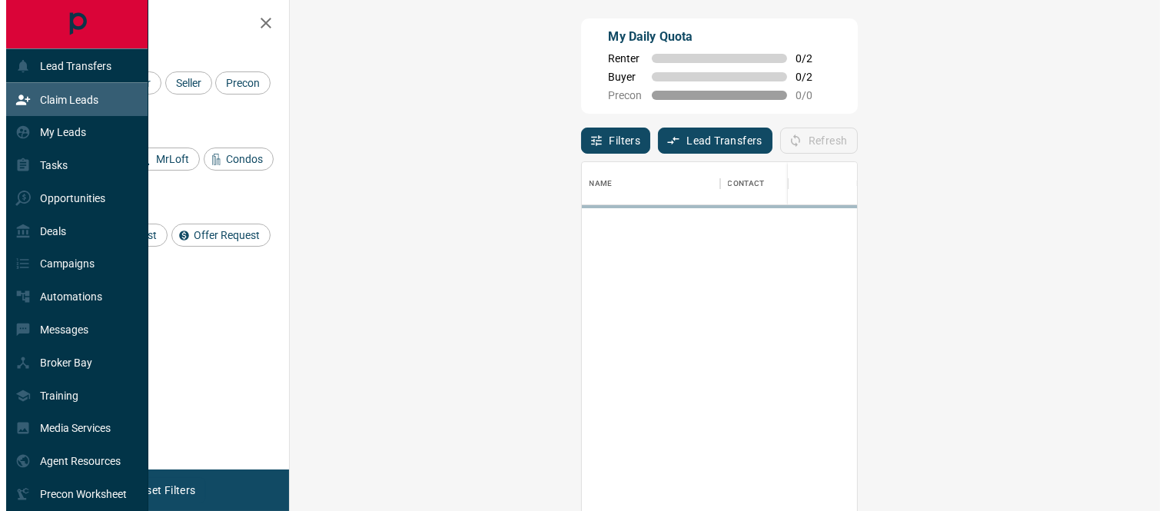
scroll to position [371, 824]
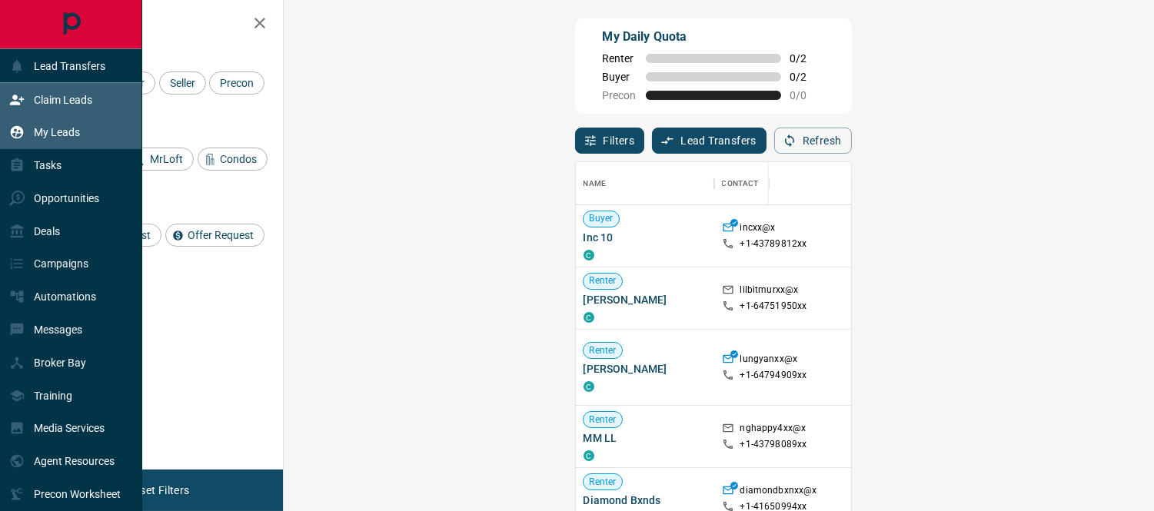
click at [59, 124] on div "My Leads" at bounding box center [44, 132] width 71 height 25
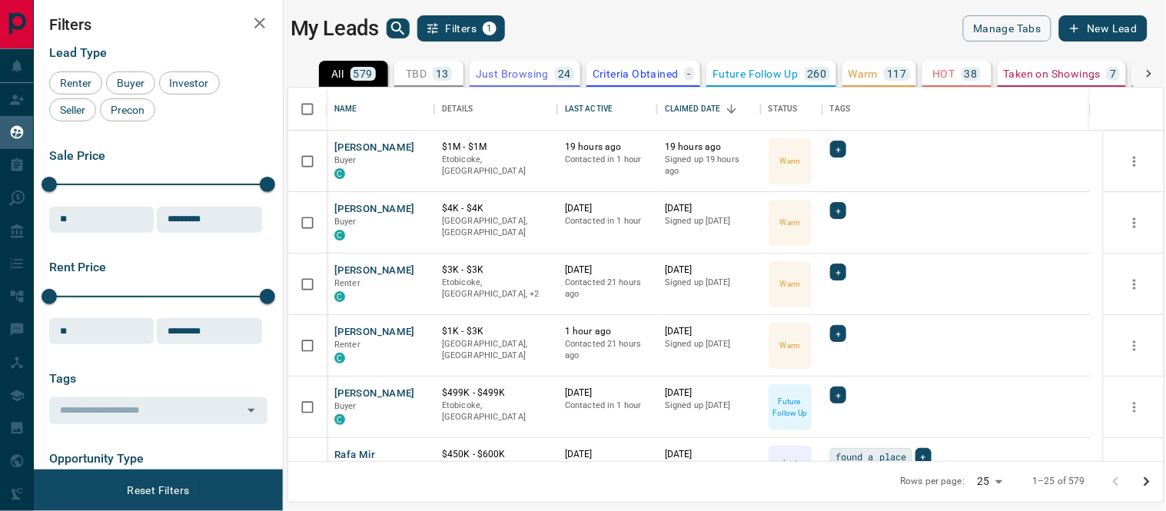
scroll to position [360, 863]
click at [397, 35] on icon "search button" at bounding box center [398, 28] width 18 height 18
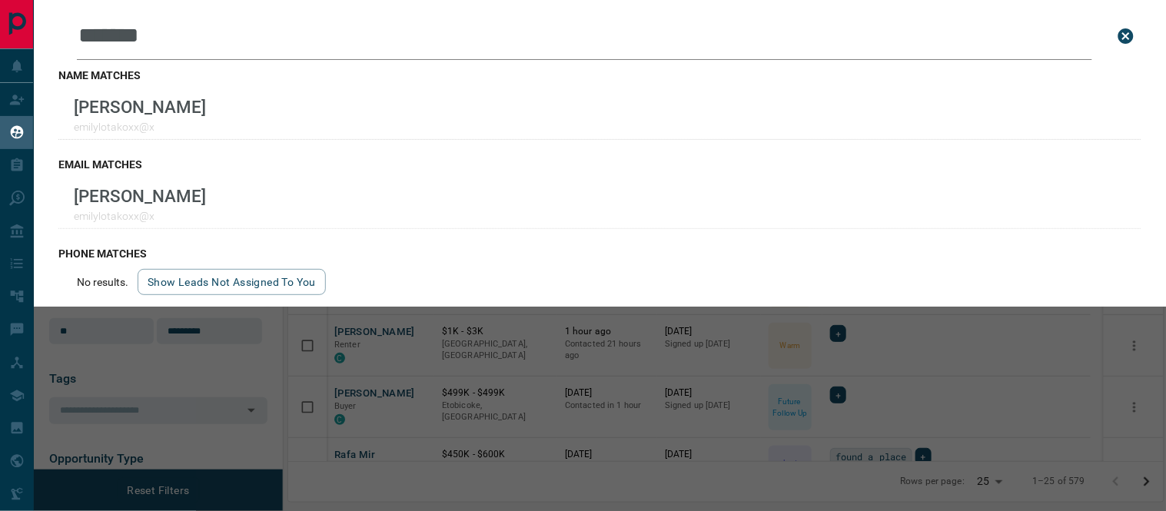
click at [55, 105] on div "Leads Search Bar ******* Search for a lead by name, email, phone, or id name ma…" at bounding box center [600, 153] width 1133 height 307
drag, startPoint x: 38, startPoint y: 35, endPoint x: 0, endPoint y: 28, distance: 38.9
click at [2, 28] on div "Lead Transfers Claim Leads My Leads Tasks Opportunities Deals Campaigns Automat…" at bounding box center [583, 246] width 1166 height 492
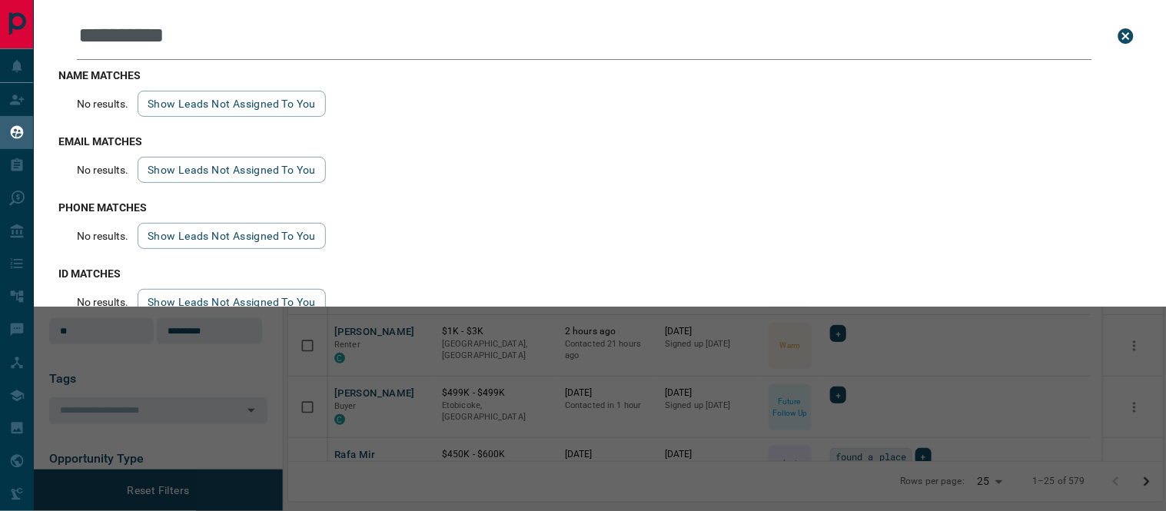
click at [302, 33] on input "**********" at bounding box center [585, 36] width 1016 height 48
type input "**********"
click at [1119, 32] on icon "close search bar" at bounding box center [1126, 35] width 15 height 15
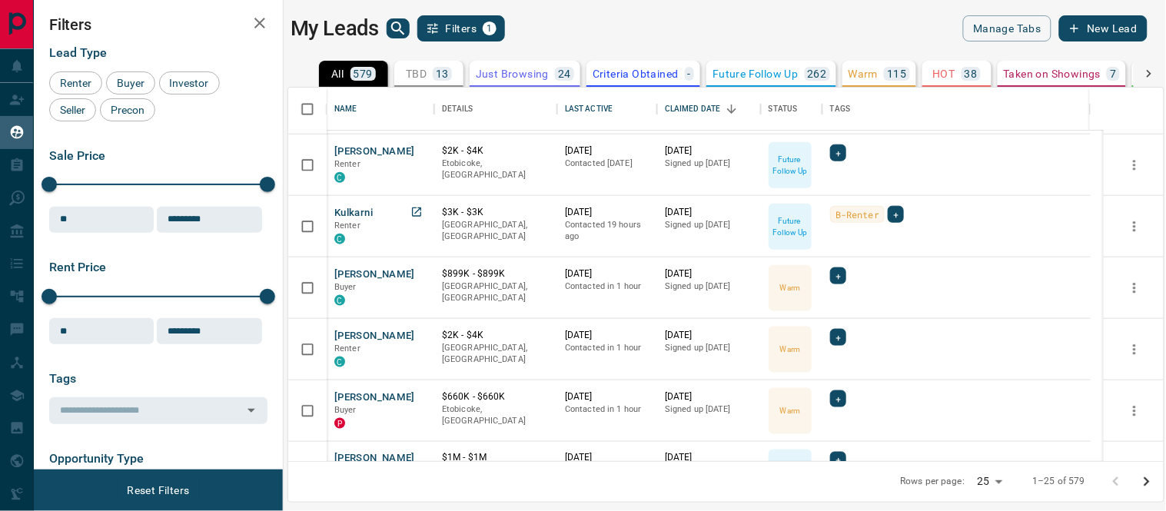
scroll to position [597, 0]
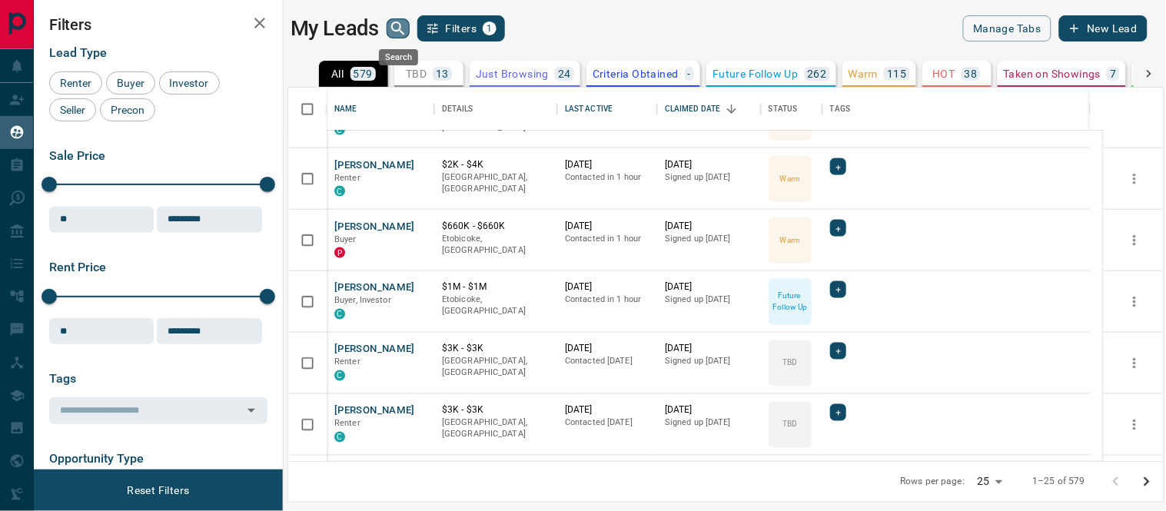
click at [404, 28] on icon "search button" at bounding box center [398, 28] width 18 height 18
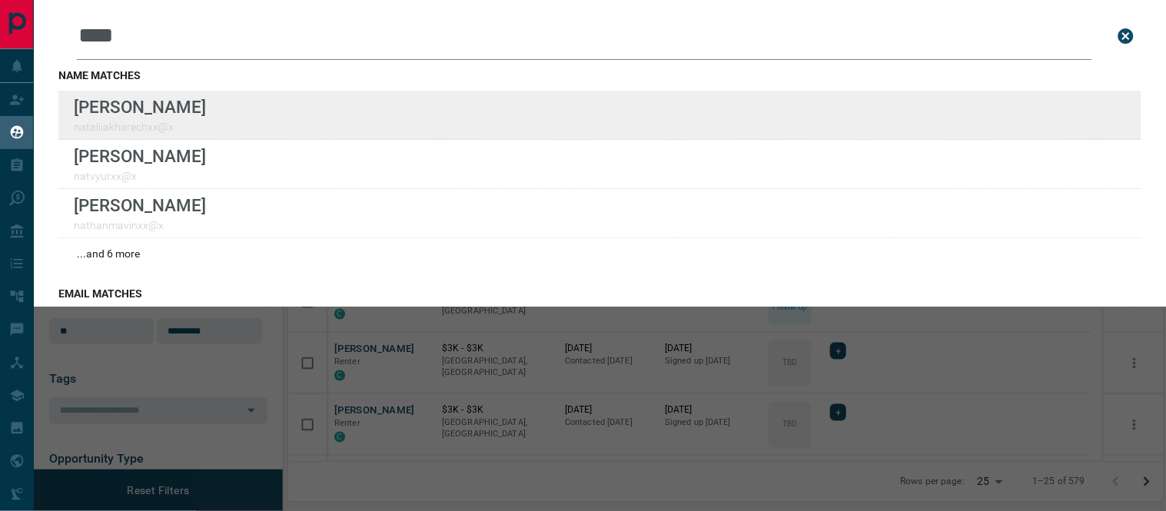
type input "****"
